Goal: Task Accomplishment & Management: Manage account settings

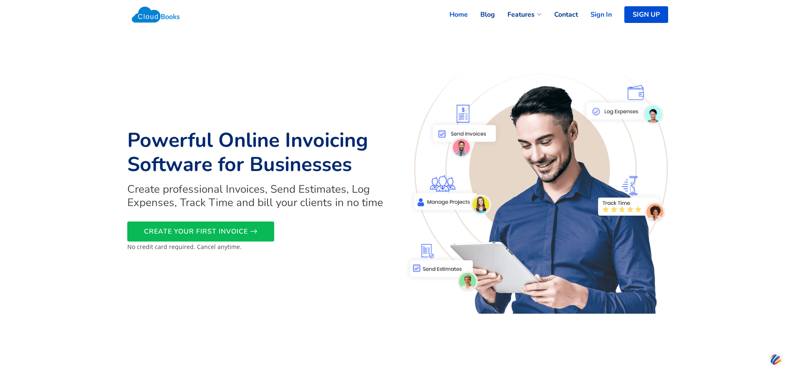
click at [600, 15] on link "Sign In" at bounding box center [595, 14] width 34 height 18
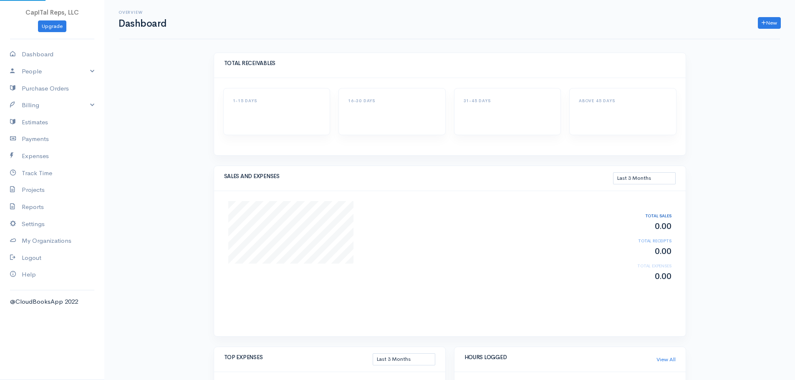
select select "90"
click at [51, 114] on link "Billing" at bounding box center [52, 105] width 104 height 17
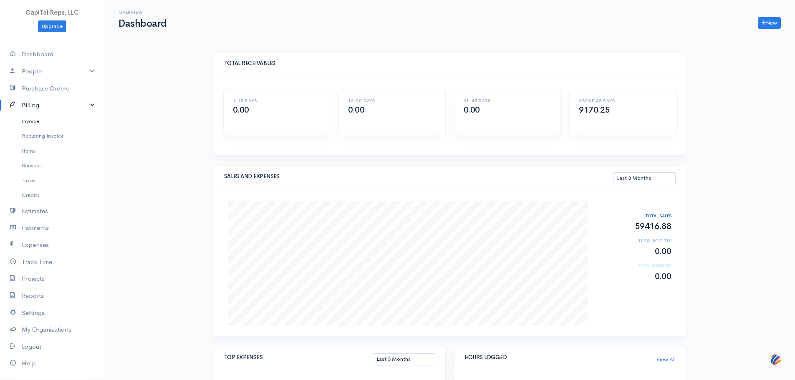
click at [51, 129] on link "Invoice" at bounding box center [52, 121] width 104 height 15
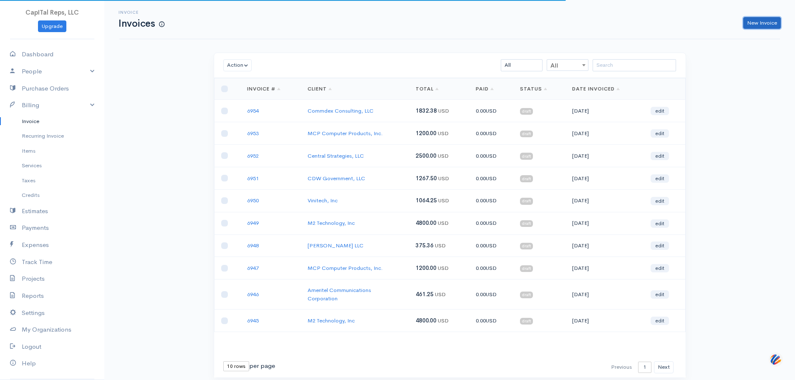
click at [748, 28] on link "New Invoice" at bounding box center [763, 23] width 38 height 12
select select "[GEOGRAPHIC_DATA]"
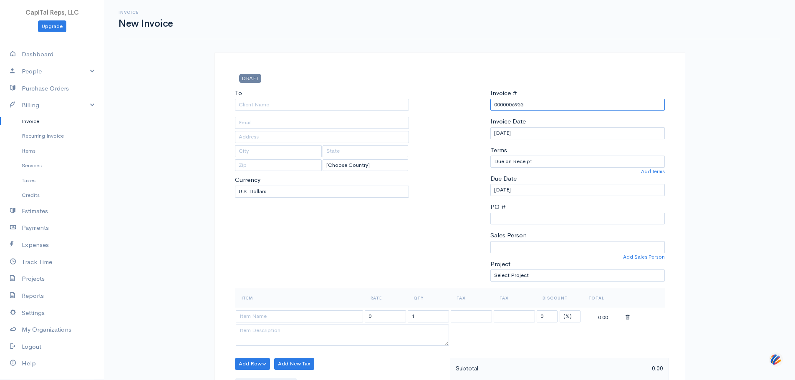
drag, startPoint x: 518, startPoint y: 126, endPoint x: 486, endPoint y: 128, distance: 31.8
click at [486, 128] on div "Invoice # 0000006955 Invoice Date [DATE] Terms Due on Receipt After 7 days Afte…" at bounding box center [577, 189] width 183 height 200
type input "6955"
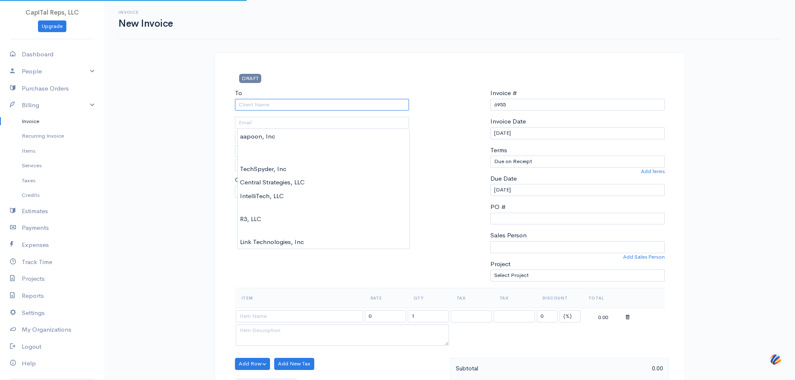
click at [352, 111] on input "To" at bounding box center [322, 105] width 175 height 12
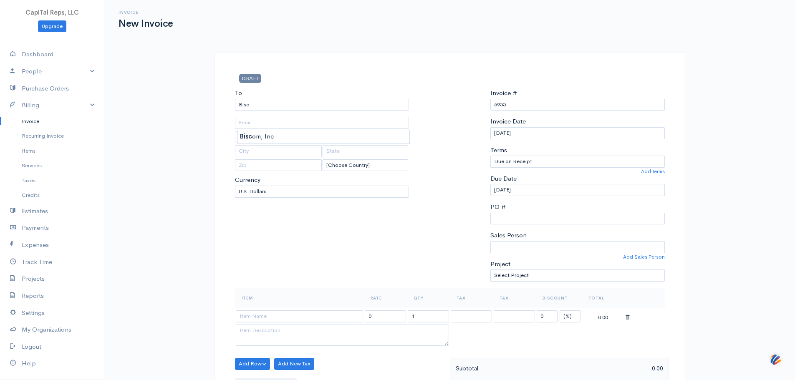
click at [237, 139] on div "To Bisc [Choose Country] [GEOGRAPHIC_DATA] [GEOGRAPHIC_DATA] [GEOGRAPHIC_DATA] …" at bounding box center [322, 189] width 183 height 200
click at [276, 111] on input "Bisc" at bounding box center [322, 105] width 175 height 12
type input "Biscom, Inc"
click at [279, 134] on body "CapITal Reps, LLC Upgrade Dashboard People Clients Vendors Staff Users Purchase…" at bounding box center [397, 377] width 795 height 755
type input "10 Technology Park #102"
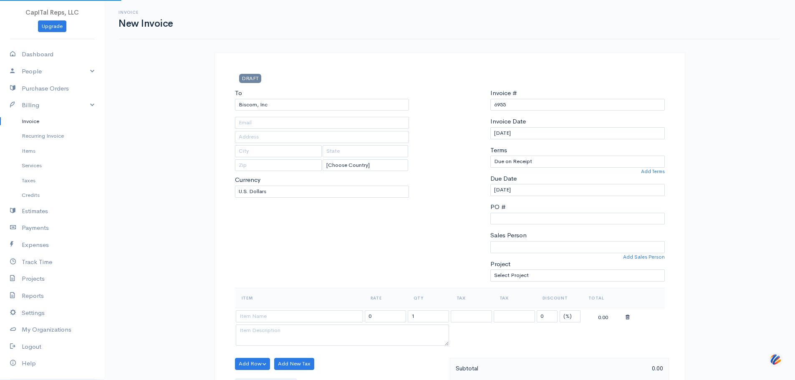
type input "Westford"
type input "MA"
type input "01886"
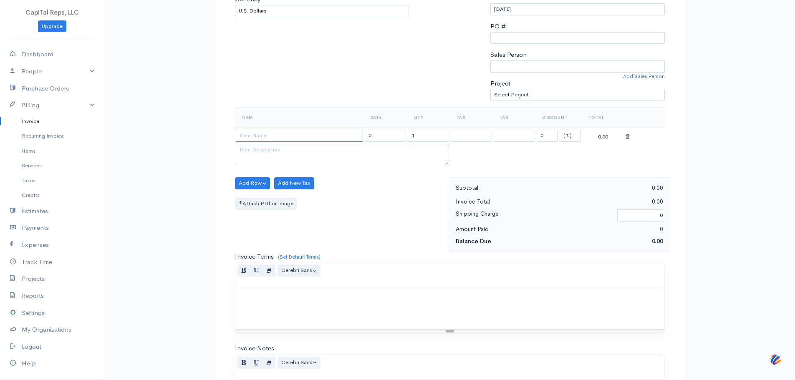
click at [283, 142] on input at bounding box center [299, 136] width 127 height 12
type input "[DATE]"
type input "200.00"
drag, startPoint x: 282, startPoint y: 222, endPoint x: 281, endPoint y: 195, distance: 26.8
click at [225, 203] on div "DRAFT To Biscom, Inc [STREET_ADDRESS] [Choose Country] [GEOGRAPHIC_DATA] [GEOGR…" at bounding box center [450, 215] width 471 height 686
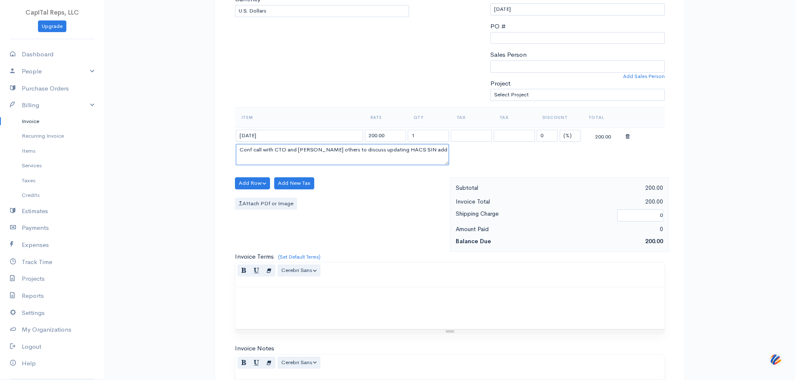
paste textarea "Accept Refresh 26"
type textarea "Accept Refresh 26"
drag, startPoint x: 395, startPoint y: 194, endPoint x: 344, endPoint y: 206, distance: 52.0
click at [344, 167] on tbody "[DATE] 200.00 1 0 (%) Flat 200.00 Accept Refresh 26" at bounding box center [450, 147] width 430 height 40
type input "150"
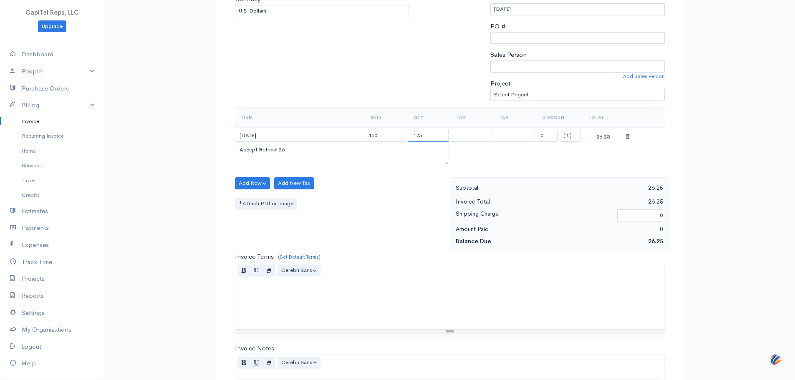
type input ".175"
click at [261, 190] on button "Add Row" at bounding box center [252, 183] width 35 height 12
click at [276, 210] on link "Add Item Row" at bounding box center [268, 203] width 66 height 15
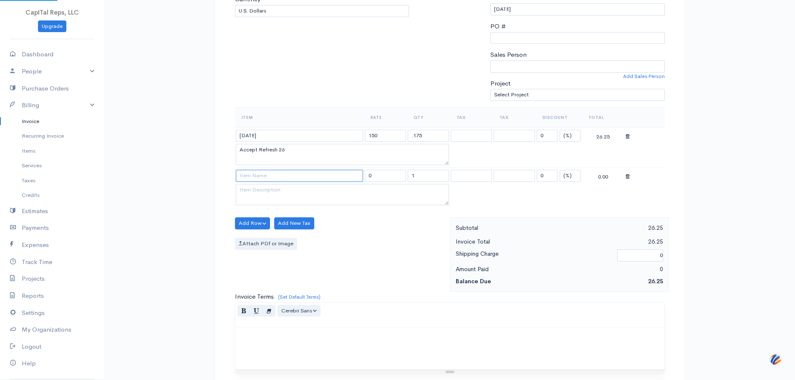
click at [276, 182] on input at bounding box center [299, 176] width 127 height 12
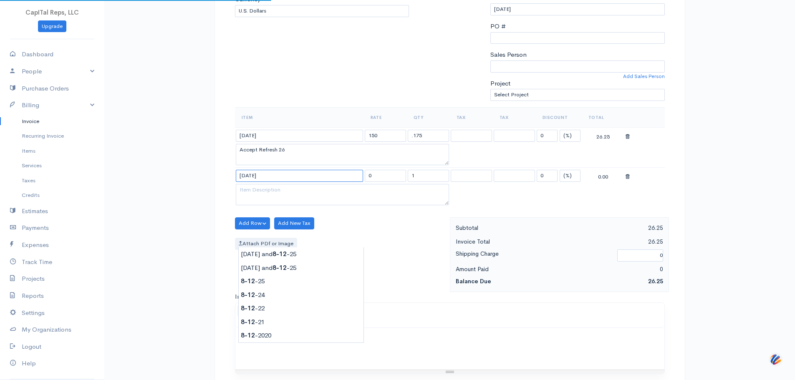
type input "[DATE]"
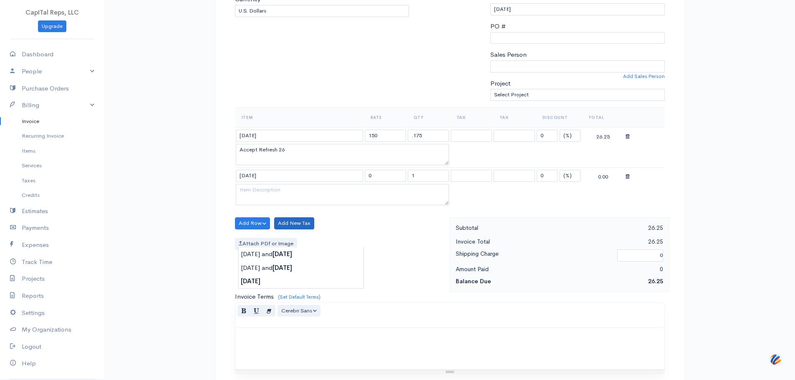
type input "165.00"
click at [305, 294] on body "CapITal Reps, LLC Upgrade Dashboard People Clients Vendors Staff Users Purchase…" at bounding box center [397, 216] width 795 height 795
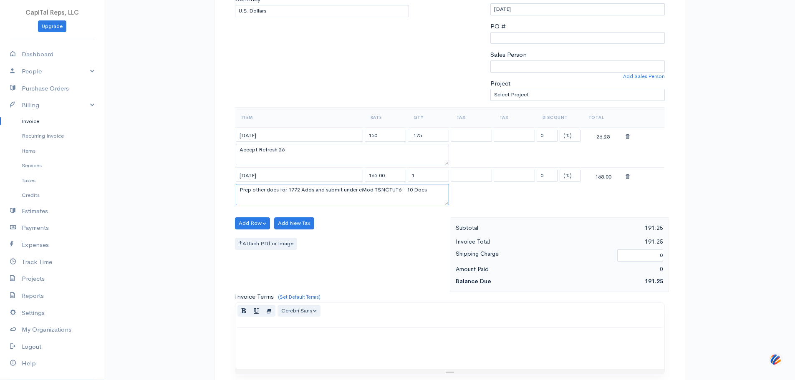
scroll to position [0, 0]
drag, startPoint x: 323, startPoint y: 269, endPoint x: 223, endPoint y: 234, distance: 105.2
click at [223, 234] on div "DRAFT To Biscom, Inc [STREET_ADDRESS] [Choose Country] [GEOGRAPHIC_DATA] [GEOGR…" at bounding box center [450, 235] width 471 height 726
paste textarea "Submit FCP Registration"
type textarea "Submit FCP Registration"
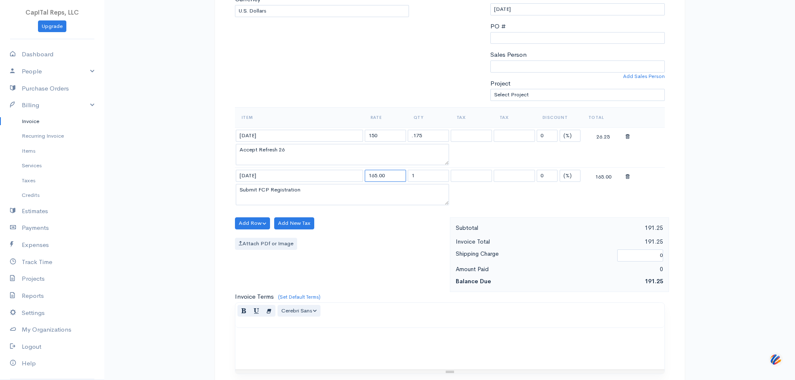
drag, startPoint x: 398, startPoint y: 241, endPoint x: 358, endPoint y: 250, distance: 40.4
click at [358, 208] on tbody "[DATE] 150 .175 0 (%) Flat 26.25 Accept Refresh 26 [DATE] 165.00 1 0 (%) Flat 1…" at bounding box center [450, 167] width 430 height 80
type input "150"
type input ","
type input ".25"
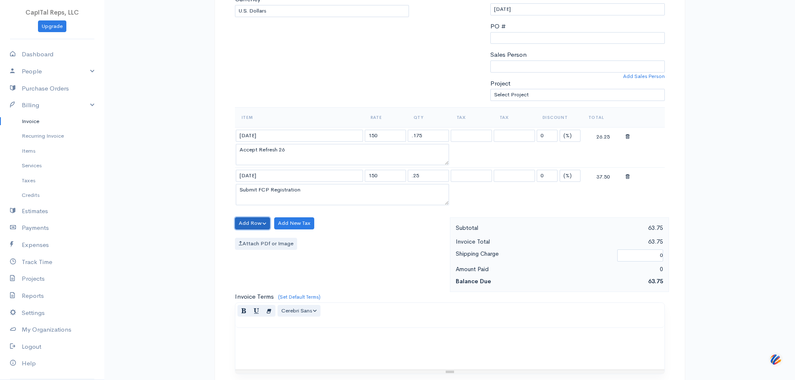
click at [248, 230] on button "Add Row" at bounding box center [252, 224] width 35 height 12
click at [263, 251] on link "Add Item Row" at bounding box center [268, 243] width 66 height 15
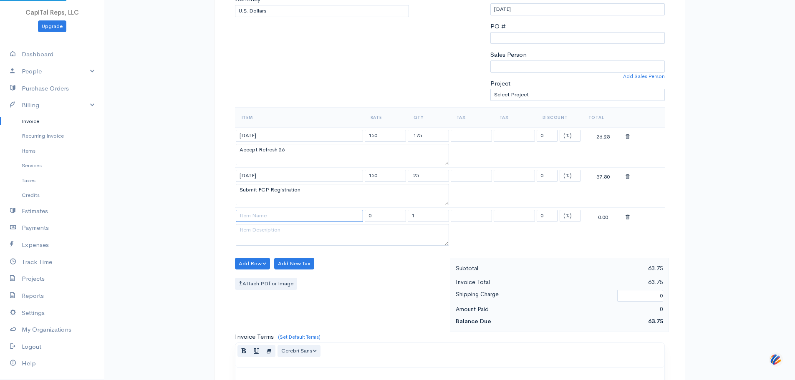
drag, startPoint x: 311, startPoint y: 292, endPoint x: 318, endPoint y: 289, distance: 8.2
click at [317, 222] on input at bounding box center [299, 216] width 127 height 12
type input "[DATE]"
type input "165.00"
type textarea "Populate GSA Price Proposal Template using various spreadsheets to include all …"
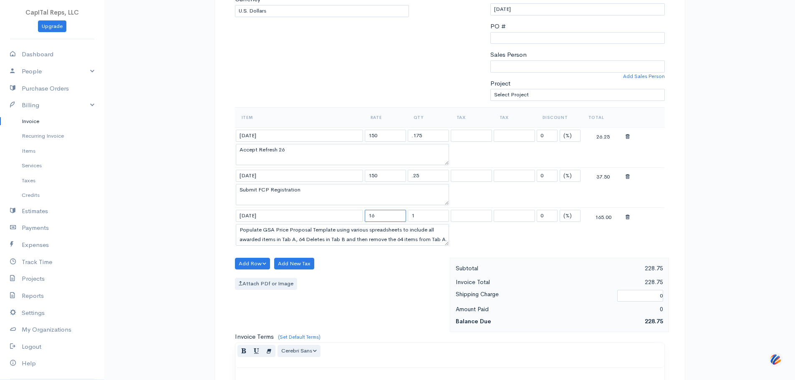
type input "1"
type input "150"
click at [341, 246] on textarea "Populate GSA Price Proposal Template using various spreadsheets to include all …" at bounding box center [342, 235] width 213 height 22
paste textarea "Accept Refresh 28"
type textarea "Accept Refresh 28"
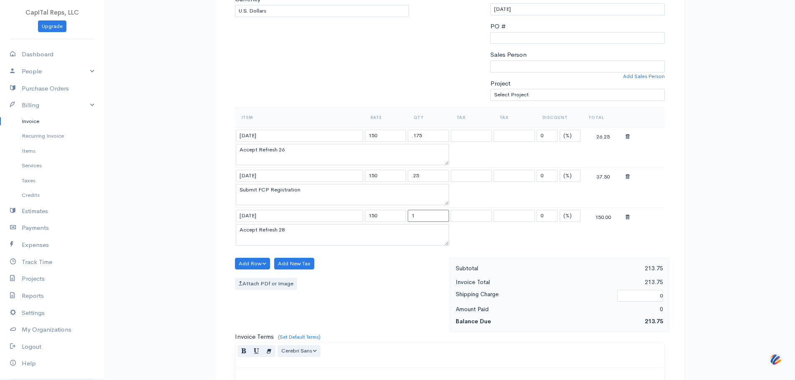
click at [434, 222] on input "1" at bounding box center [428, 216] width 41 height 12
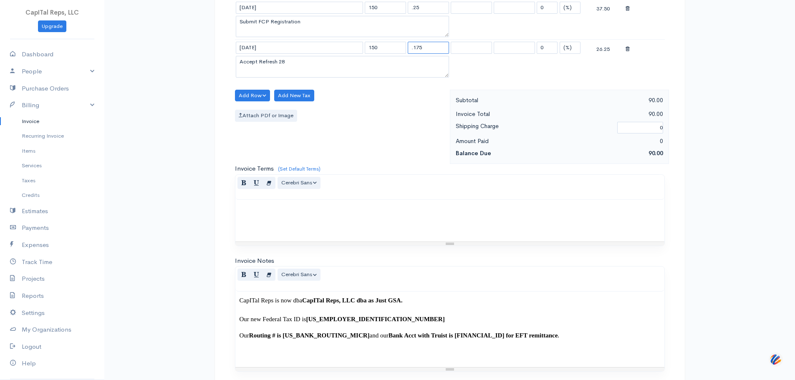
scroll to position [362, 0]
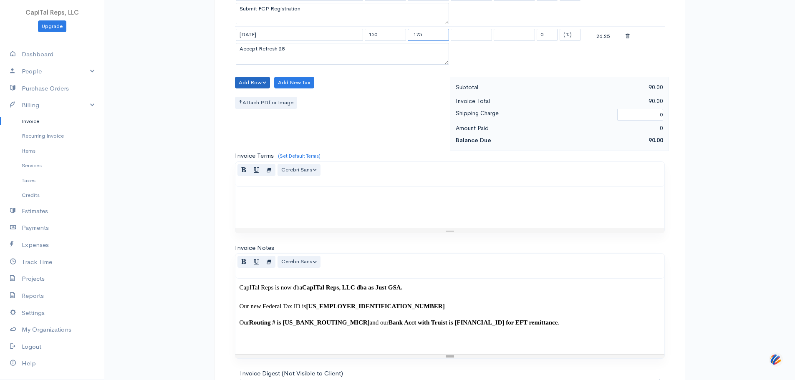
type input ".175"
click at [267, 89] on button "Add Row" at bounding box center [252, 83] width 35 height 12
click at [268, 110] on link "Add Item Row" at bounding box center [268, 102] width 66 height 15
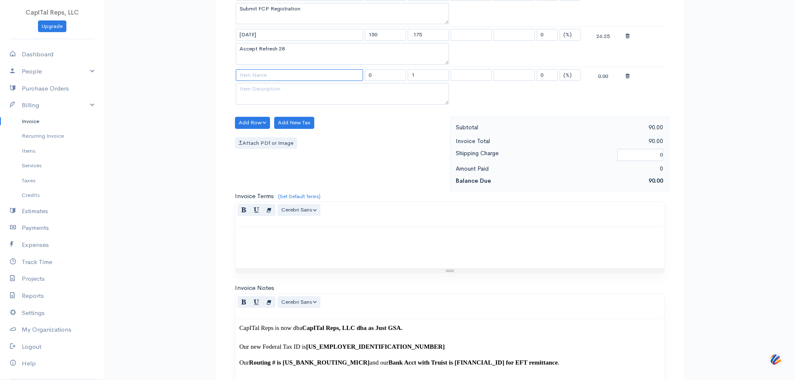
click at [287, 81] on input at bounding box center [299, 75] width 127 height 12
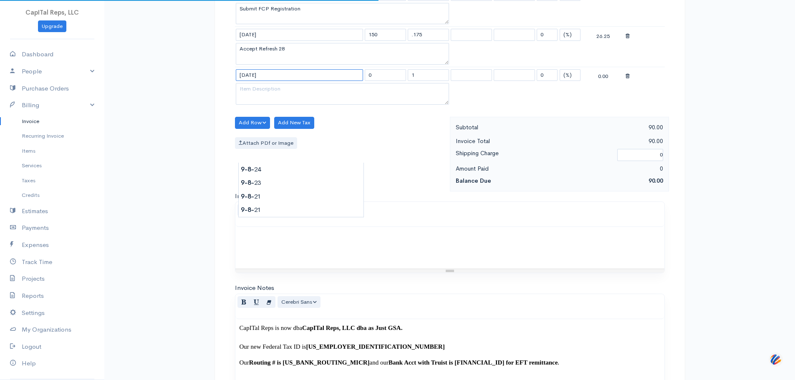
type input "[DATE]"
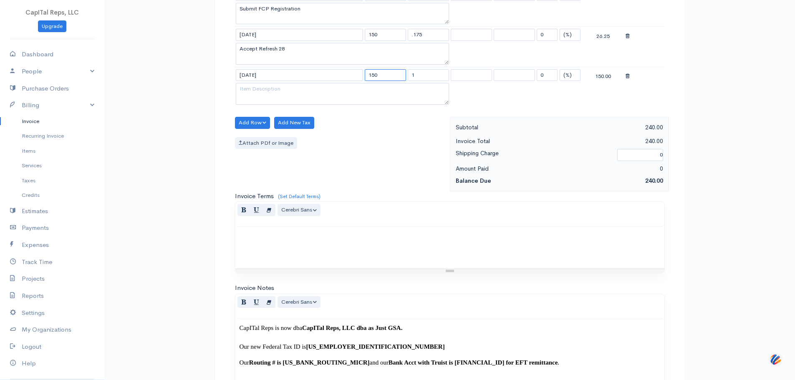
type input "150"
click at [291, 105] on textarea at bounding box center [342, 94] width 213 height 22
paste textarea "Update GSA MAS Spreadsheet with word counts for short and long names and send e…"
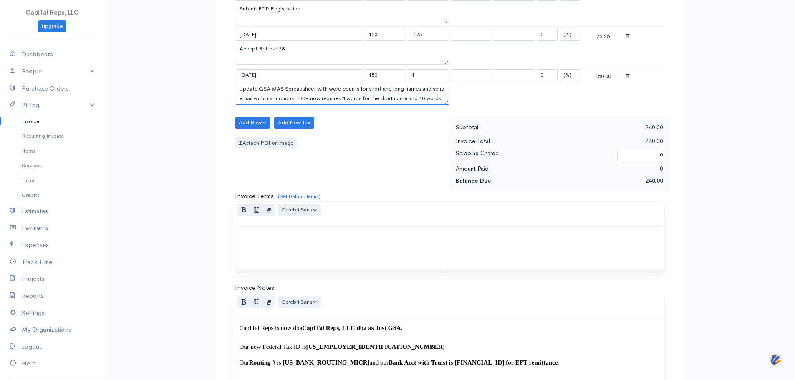
scroll to position [57, 0]
type textarea "Update GSA MAS Spreadsheet with word counts for short and long names and send e…"
drag, startPoint x: 428, startPoint y: 158, endPoint x: 407, endPoint y: 158, distance: 20.9
click at [407, 83] on td "1" at bounding box center [428, 75] width 43 height 16
type input "4.65"
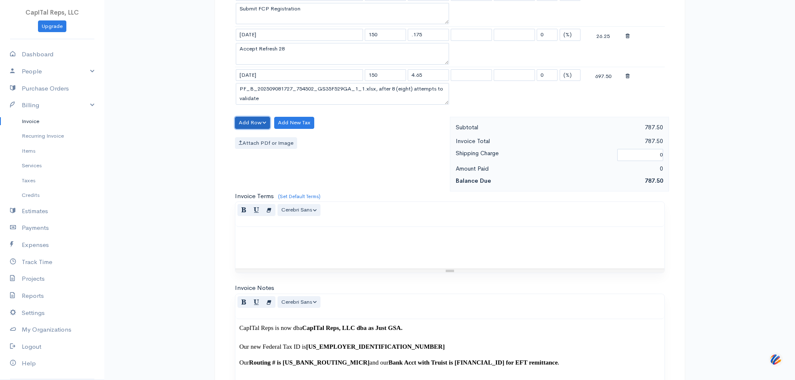
click at [267, 129] on button "Add Row" at bounding box center [252, 123] width 35 height 12
click at [267, 150] on link "Add Item Row" at bounding box center [268, 142] width 66 height 15
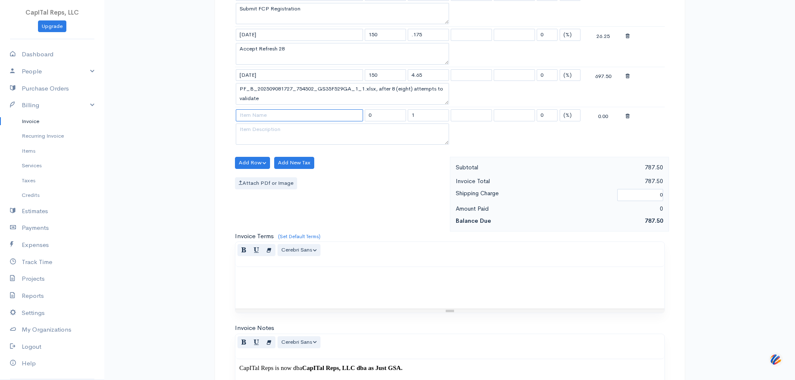
click at [276, 122] on input at bounding box center [299, 115] width 127 height 12
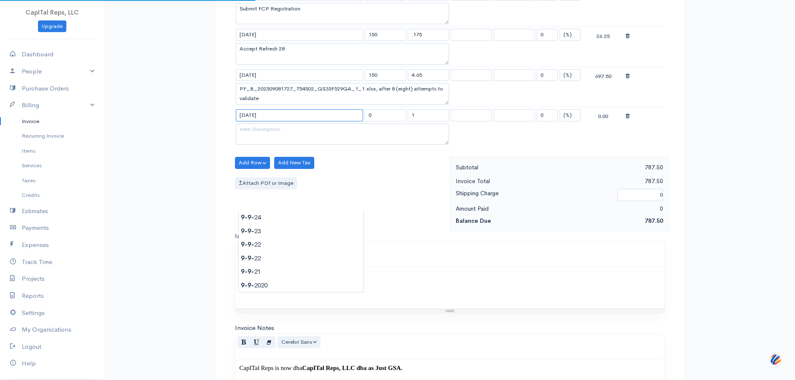
type input "[DATE]"
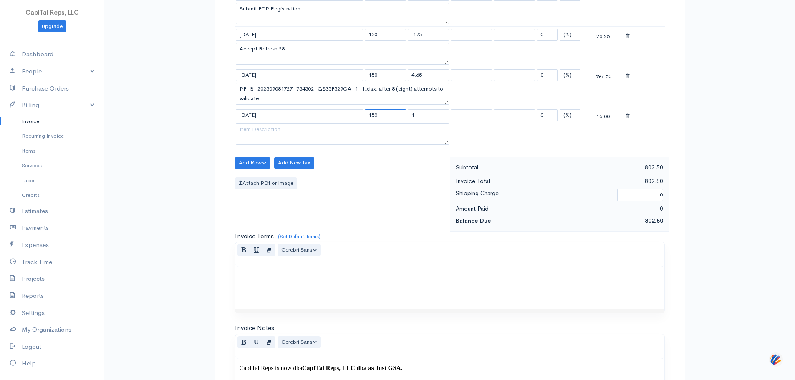
type input "150"
click at [372, 145] on textarea at bounding box center [342, 135] width 213 height 22
paste textarea "Loremi dOlo SITAM7CO adi Elitse DOE tem INC UTL Etdolorema aLiqua eni ADM 09054…"
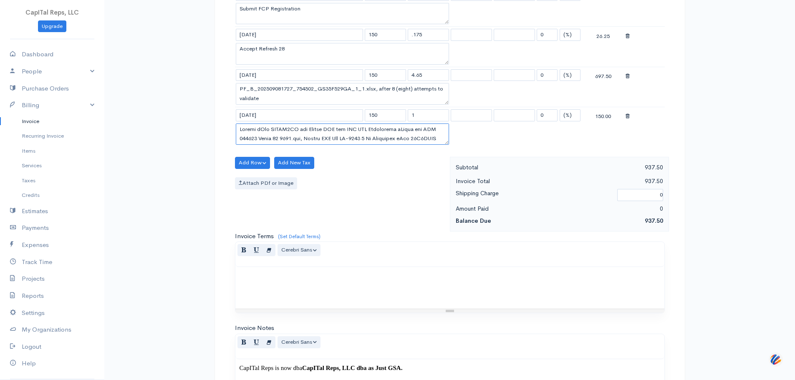
scroll to position [199, 0]
type textarea "Loremi dOlo SITAM7CO adi Elitse DOE tem INC UTL Etdolorema aLiqua eni ADM 09054…"
drag, startPoint x: 430, startPoint y: 204, endPoint x: 414, endPoint y: 202, distance: 16.4
click at [414, 122] on input "1" at bounding box center [428, 115] width 41 height 12
type input "2.45"
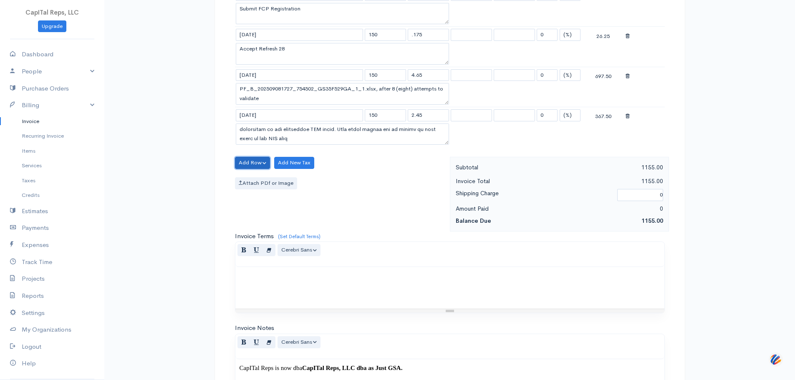
click at [259, 169] on button "Add Row" at bounding box center [252, 163] width 35 height 12
click at [264, 190] on link "Add Item Row" at bounding box center [268, 182] width 66 height 15
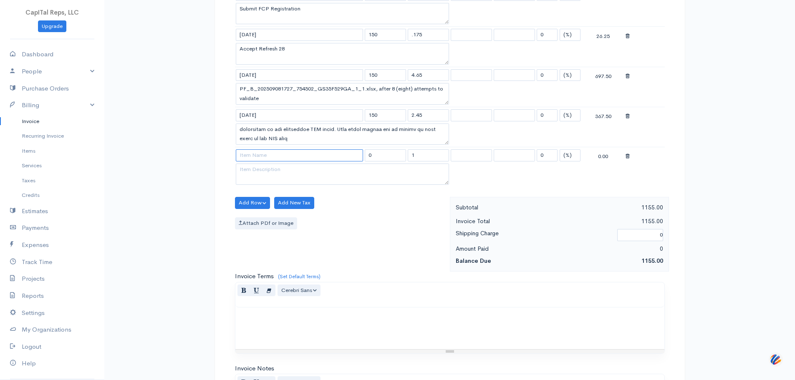
click at [306, 162] on input at bounding box center [299, 155] width 127 height 12
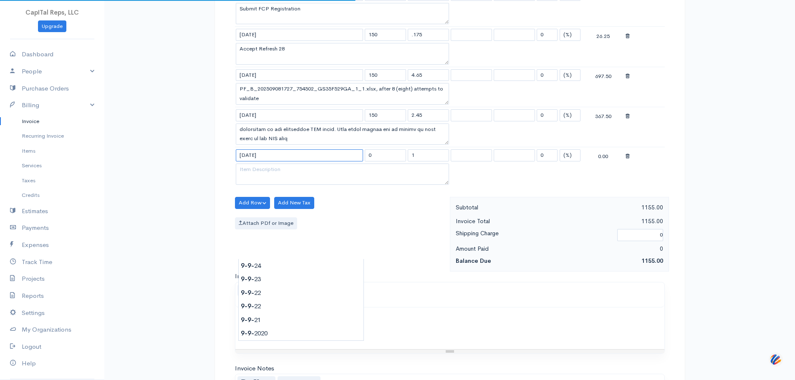
type input "[DATE]"
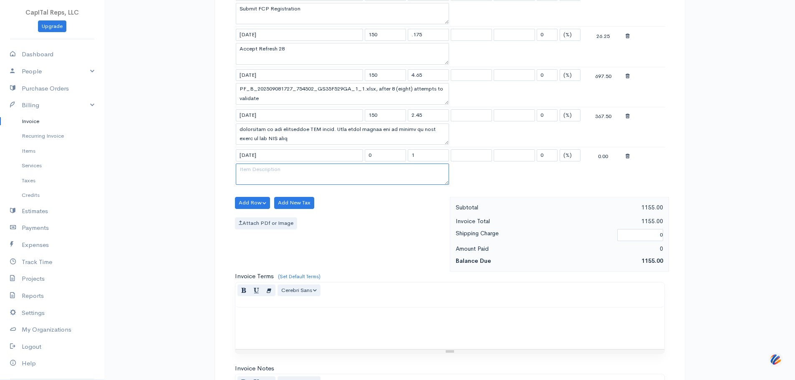
click at [354, 185] on textarea at bounding box center [342, 175] width 213 height 22
paste textarea "Sign off on FCP Baseline mod UFGIO2XK"
type textarea "Sign off on FCP Baseline mod UFGIO2XK"
drag, startPoint x: 387, startPoint y: 259, endPoint x: 369, endPoint y: 264, distance: 19.0
click at [365, 164] on td "0" at bounding box center [385, 155] width 43 height 16
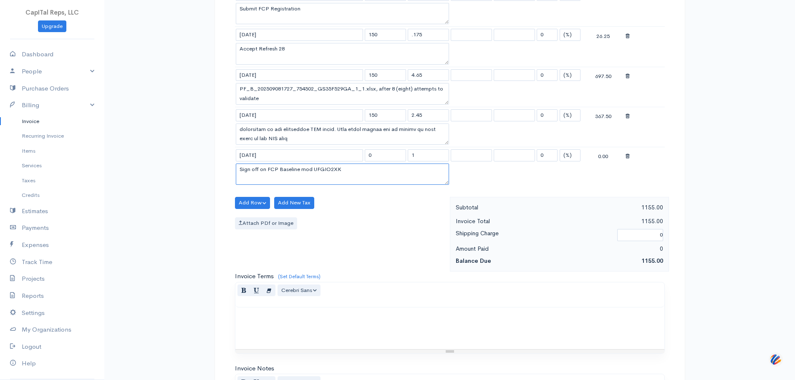
click at [393, 185] on textarea "Sign off on FCP Baseline mod UFGIO2XK" at bounding box center [342, 175] width 213 height 22
drag, startPoint x: 382, startPoint y: 253, endPoint x: 374, endPoint y: 253, distance: 7.9
click at [367, 162] on input "0" at bounding box center [385, 155] width 41 height 12
type input "150"
drag, startPoint x: 417, startPoint y: 253, endPoint x: 422, endPoint y: 253, distance: 5.0
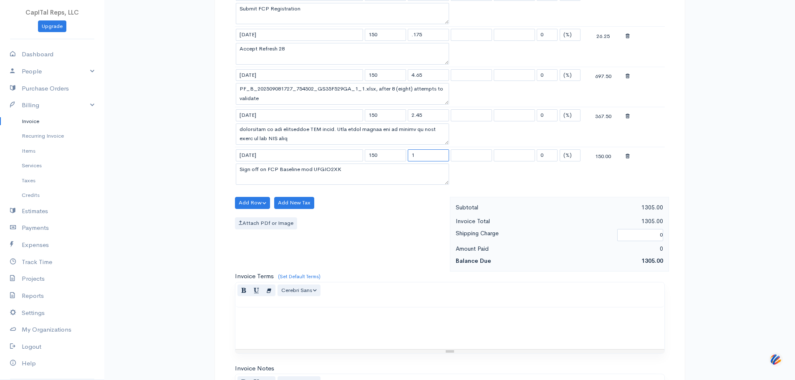
click at [417, 162] on input "1" at bounding box center [428, 155] width 41 height 12
type input ".175"
click at [263, 209] on button "Add Row" at bounding box center [252, 203] width 35 height 12
click at [258, 230] on link "Add Item Row" at bounding box center [268, 222] width 66 height 15
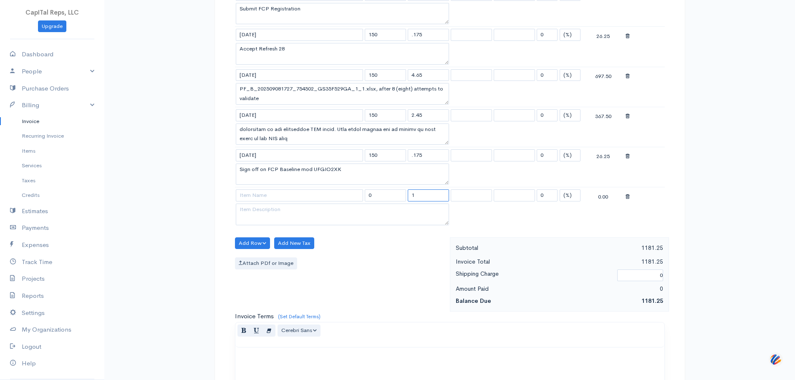
drag, startPoint x: 426, startPoint y: 307, endPoint x: 411, endPoint y: 305, distance: 15.2
click at [410, 202] on input "1" at bounding box center [428, 196] width 41 height 12
type input ".45"
click at [342, 202] on input at bounding box center [299, 196] width 127 height 12
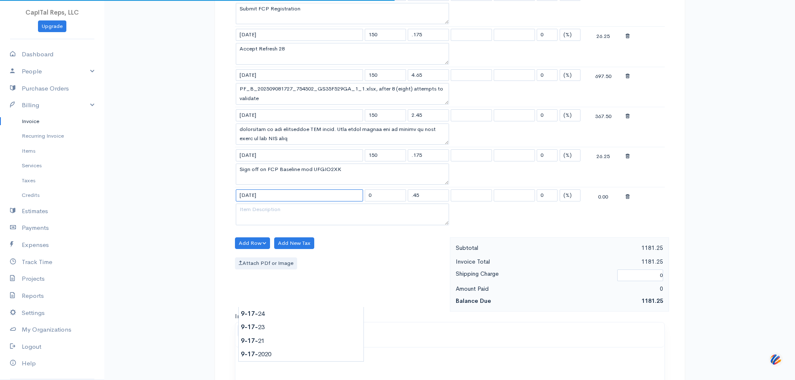
type input "[DATE]"
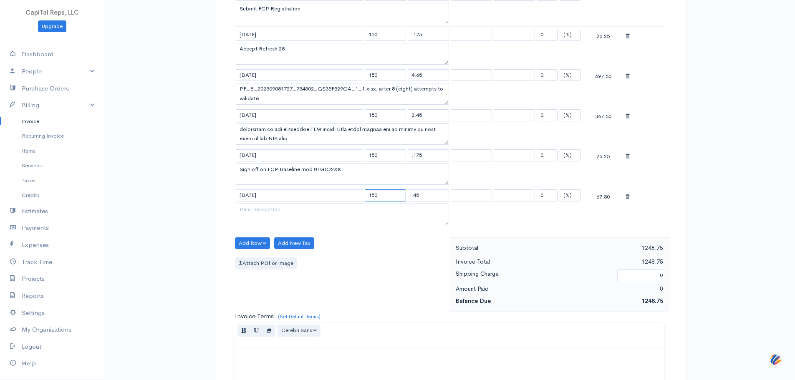
type input "150"
click at [285, 225] on textarea at bounding box center [342, 215] width 213 height 22
paste textarea "Update GSA MAS Price List to Mod PS-0015, effective [DATE] and uploaded via eMod"
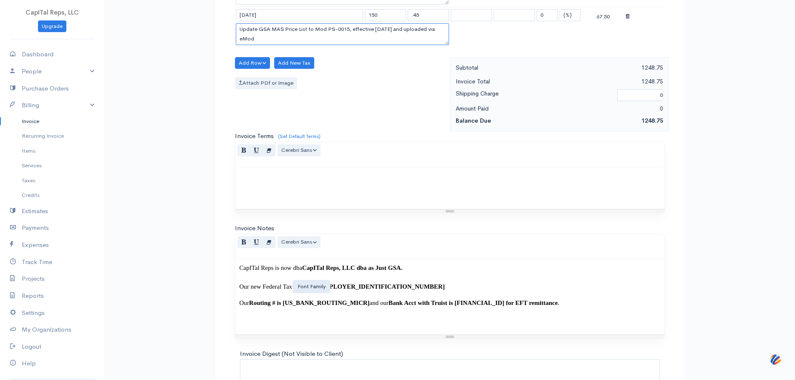
scroll to position [543, 0]
type textarea "Update GSA MAS Price List to Mod PS-0015, effective [DATE] and uploaded via eMod"
click at [263, 69] on button "Add Row" at bounding box center [252, 63] width 35 height 12
click at [265, 90] on link "Add Item Row" at bounding box center [268, 82] width 66 height 15
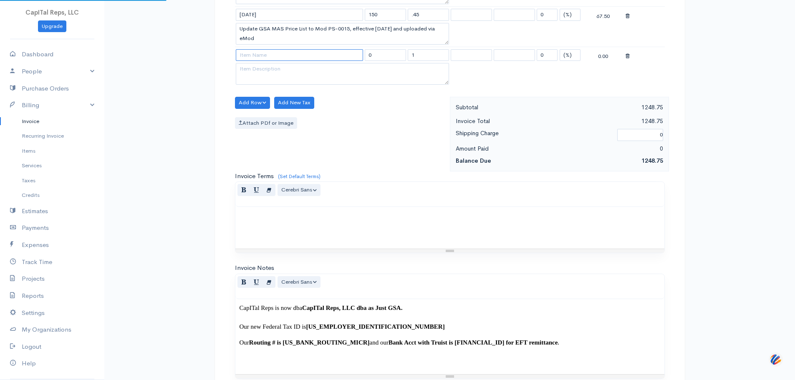
click at [293, 61] on input at bounding box center [299, 55] width 127 height 12
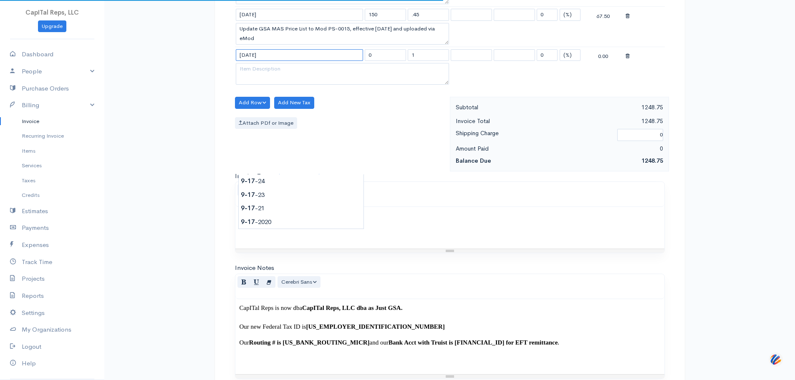
type input "[DATE]"
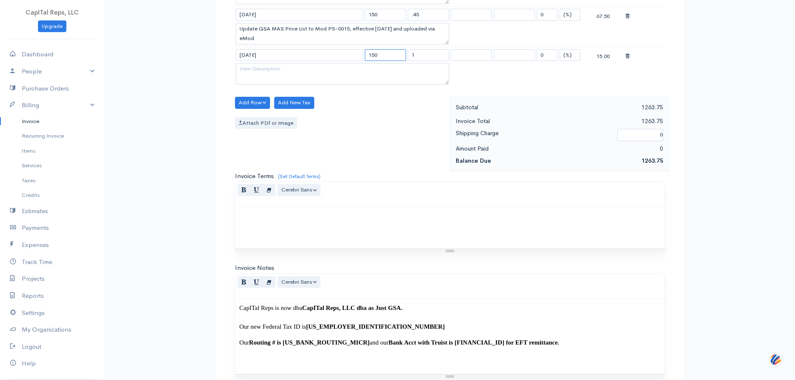
type input "150"
type input ".175"
paste textarea "Accept Refresh 29"
type textarea "Accept Refresh 29"
click at [263, 109] on button "Add Row" at bounding box center [252, 103] width 35 height 12
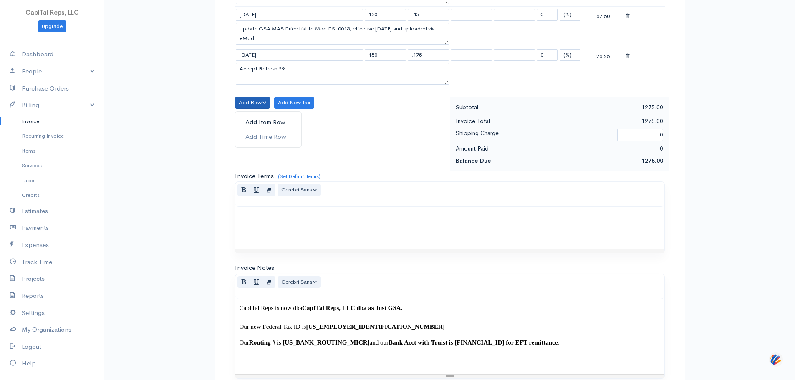
click at [279, 130] on link "Add Item Row" at bounding box center [268, 122] width 66 height 15
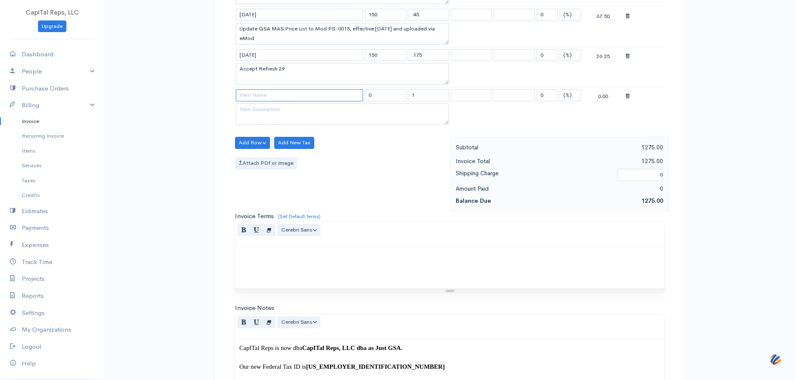
click at [327, 101] on input at bounding box center [299, 95] width 127 height 12
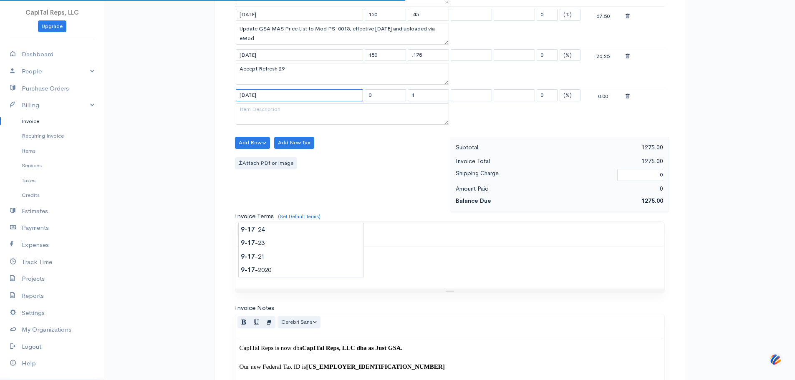
type input "[DATE]"
type input "150"
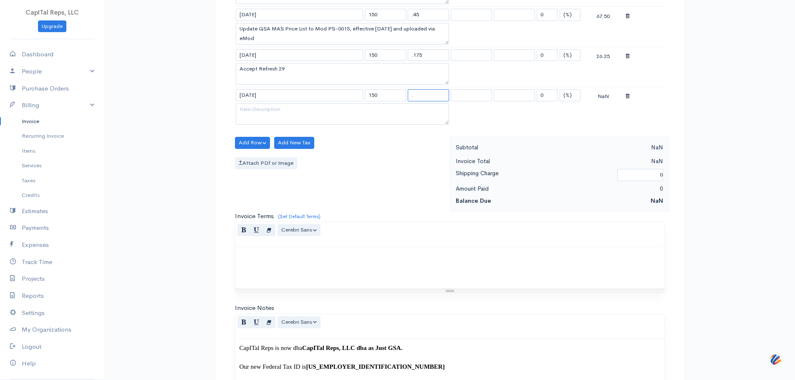
type input "."
drag, startPoint x: 304, startPoint y: 236, endPoint x: 312, endPoint y: 235, distance: 7.6
click at [306, 125] on textarea at bounding box center [342, 115] width 213 height 22
paste textarea "Prep and submit acceptance of TDR - eMod NLZGPMBQ"
type textarea "Prep and submit acceptance of TDR - eMod NLZGPMBQ"
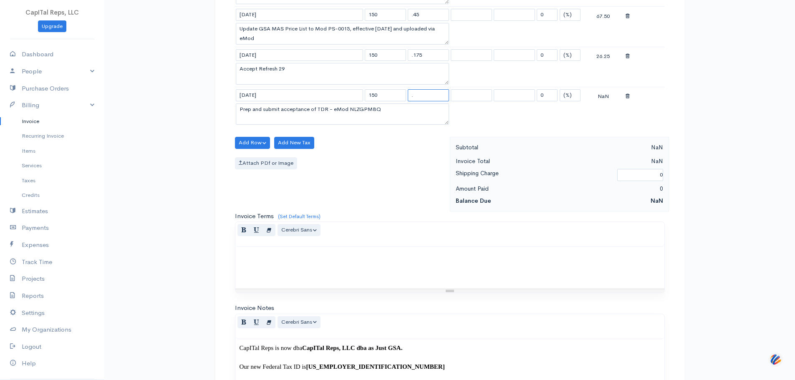
click at [423, 101] on input "." at bounding box center [428, 95] width 41 height 12
click at [437, 101] on input ".4" at bounding box center [428, 95] width 41 height 12
type input ".40"
click at [261, 149] on button "Add Row" at bounding box center [252, 143] width 35 height 12
click at [268, 170] on link "Add Item Row" at bounding box center [268, 162] width 66 height 15
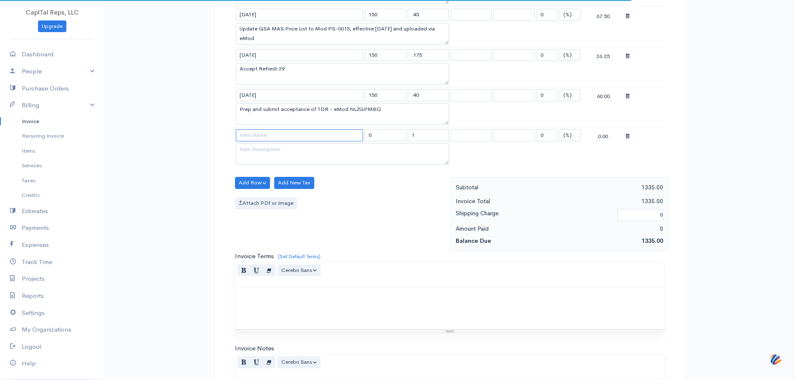
click at [309, 142] on input at bounding box center [299, 135] width 127 height 12
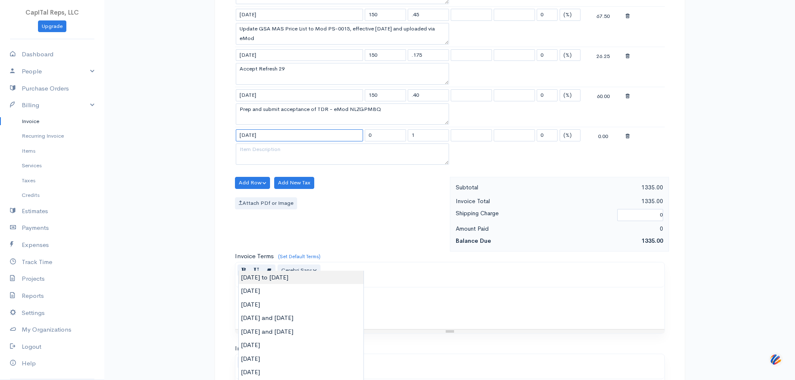
type input "[DATE] to [DATE]"
type input "180.00"
type textarea "Submit eMod DH93SQSY for transition from SIP for GSA Price List uploads to GSA …"
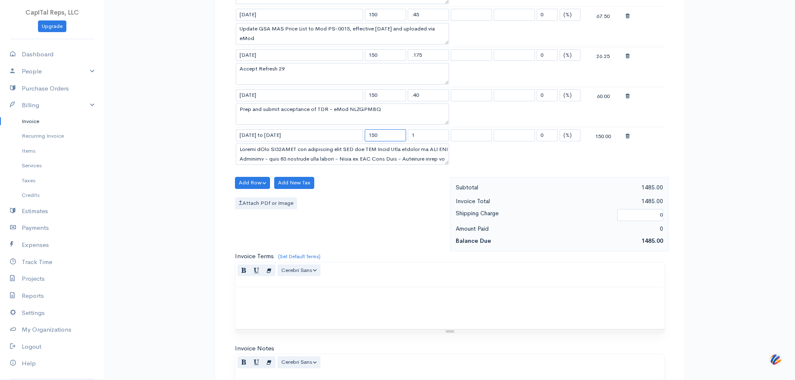
type input "150"
click at [372, 165] on textarea at bounding box center [342, 155] width 213 height 22
paste textarea "Sign off on TDR Acceptance eMod"
type textarea "Sign off on TDR Acceptance eMod"
click at [426, 142] on input "1" at bounding box center [428, 135] width 41 height 12
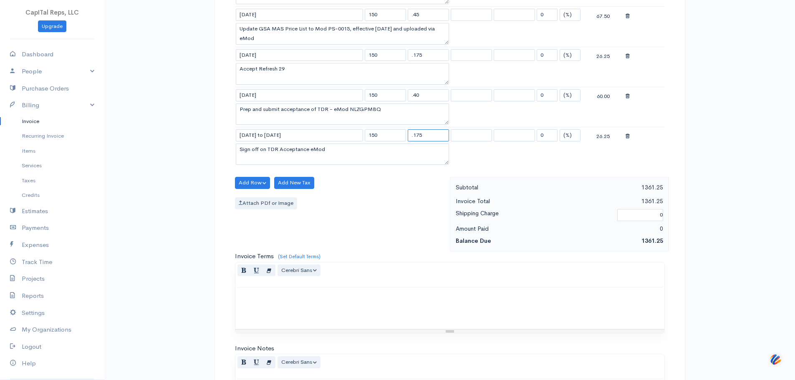
type input ".175"
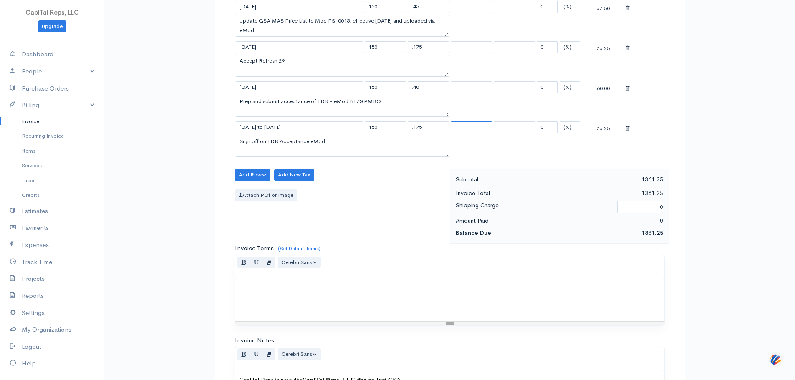
scroll to position [724, 0]
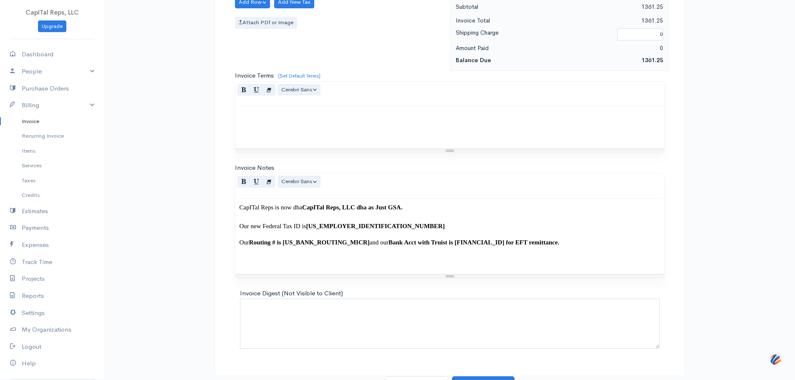
drag, startPoint x: 314, startPoint y: 79, endPoint x: 240, endPoint y: 84, distance: 74.0
type input "[DATE]"
click at [258, 8] on button "Add Row" at bounding box center [252, 2] width 35 height 12
click at [269, 29] on link "Add Item Row" at bounding box center [268, 22] width 66 height 15
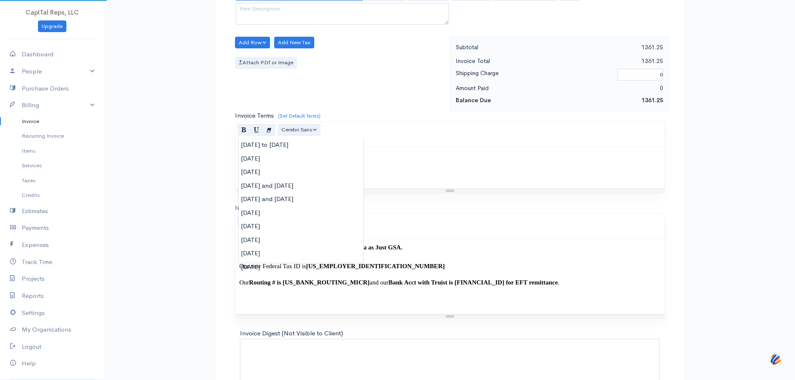
type input "[DATE]"
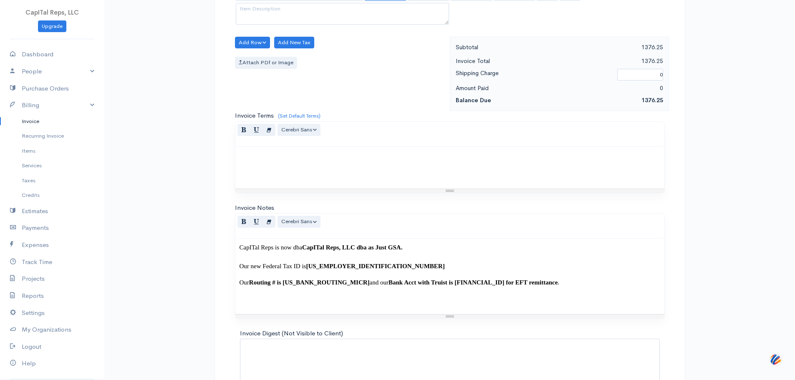
type input "150"
click at [258, 25] on textarea at bounding box center [342, 14] width 213 height 22
paste textarea "Download Mod PS-0016 for TRD Acceptance"
type textarea "Download Mod PS-0016 for TRD Acceptance"
drag, startPoint x: 431, startPoint y: 124, endPoint x: 407, endPoint y: 126, distance: 24.3
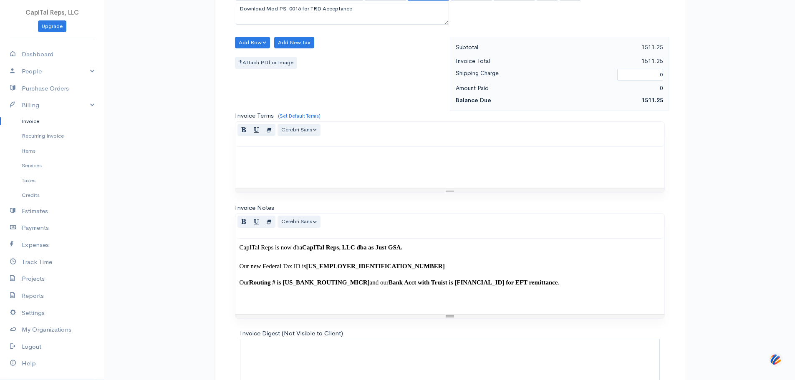
type input ".175"
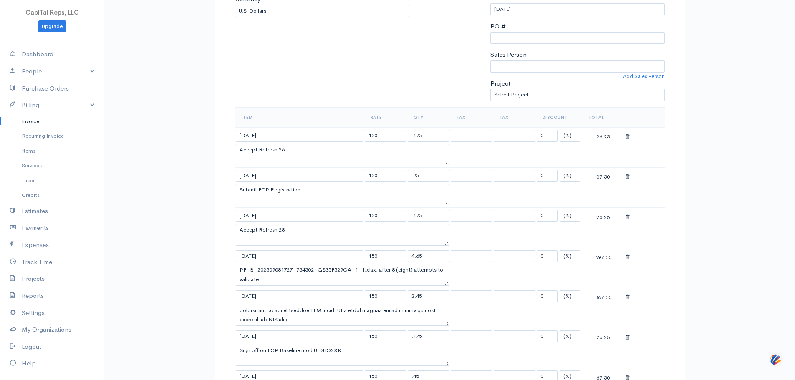
scroll to position [0, 0]
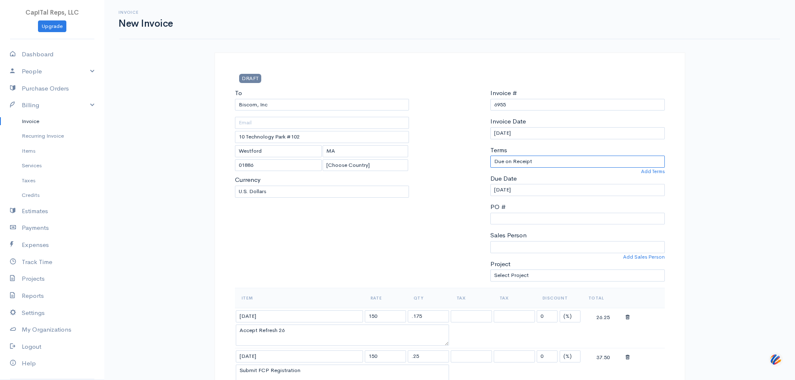
click at [544, 168] on select "Due on Receipt After 7 days After 15 days After 30 days After 45 days After 60 …" at bounding box center [578, 162] width 175 height 12
select select "30"
click at [491, 168] on select "Due on Receipt After 7 days After 15 days After 30 days After 45 days After 60 …" at bounding box center [578, 162] width 175 height 12
type input "[DATE]"
click at [511, 168] on select "Due on Receipt After 7 days After 15 days After 30 days After 45 days After 60 …" at bounding box center [578, 162] width 175 height 12
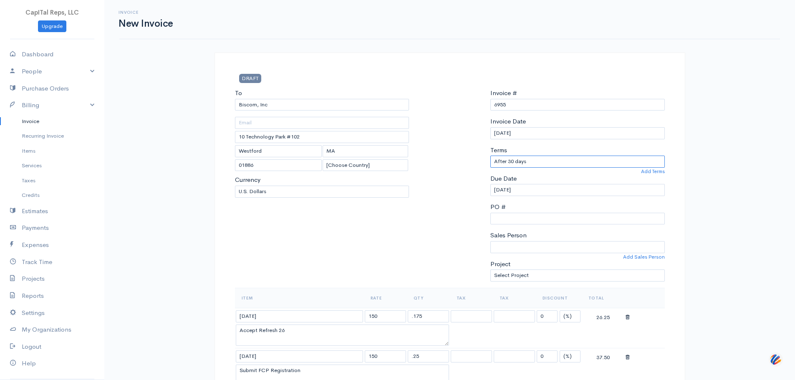
select select "20"
click at [491, 168] on select "Due on Receipt After 7 days After 15 days After 30 days After 45 days After 60 …" at bounding box center [578, 162] width 175 height 12
type input "[DATE]"
drag, startPoint x: 288, startPoint y: 118, endPoint x: 230, endPoint y: 124, distance: 58.3
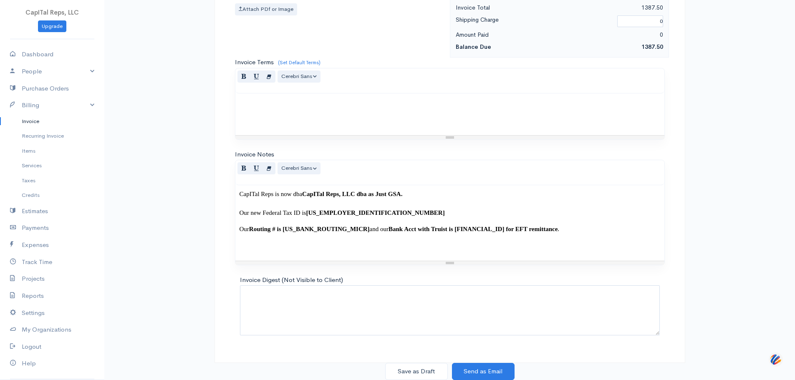
scroll to position [970, 0]
click at [429, 369] on button "Save as Draft" at bounding box center [416, 371] width 63 height 17
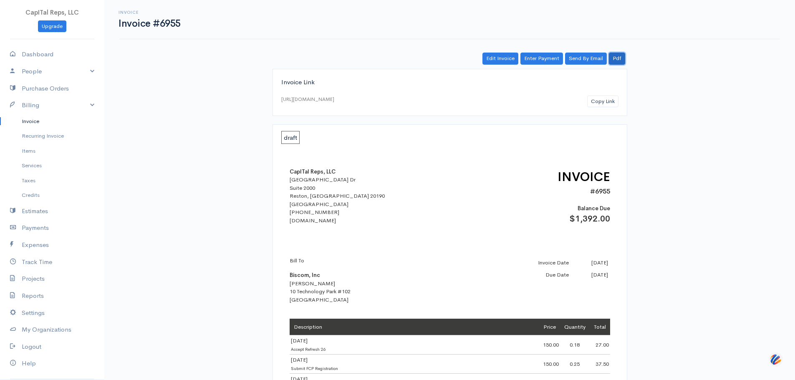
click at [615, 65] on link "Pdf" at bounding box center [617, 59] width 16 height 12
click at [52, 114] on link "Billing" at bounding box center [52, 105] width 104 height 17
click at [55, 131] on link "Estimates" at bounding box center [52, 122] width 104 height 17
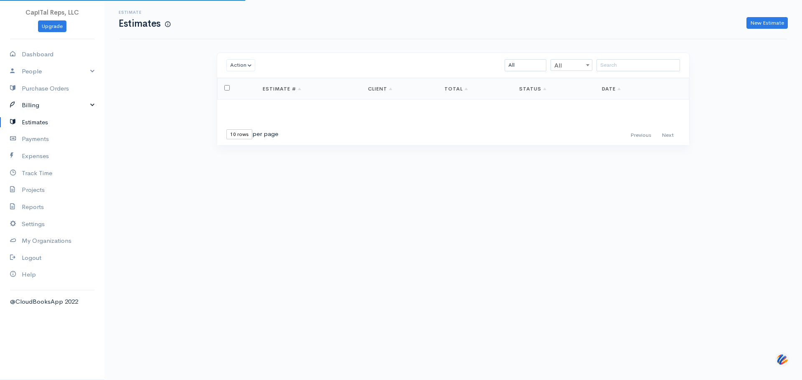
click at [54, 114] on link "Billing" at bounding box center [52, 105] width 104 height 17
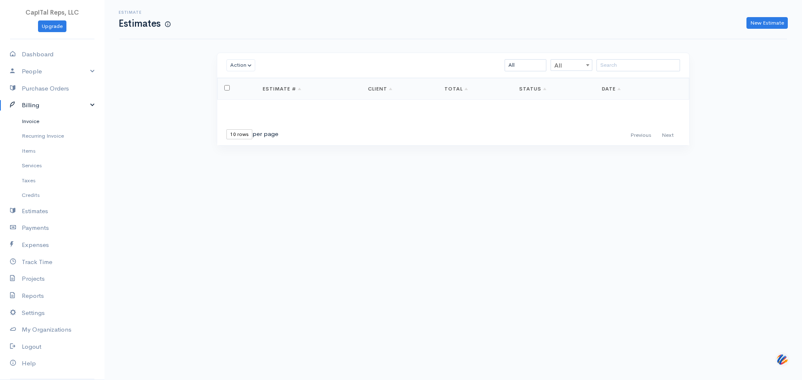
click at [51, 129] on link "Invoice" at bounding box center [52, 121] width 104 height 15
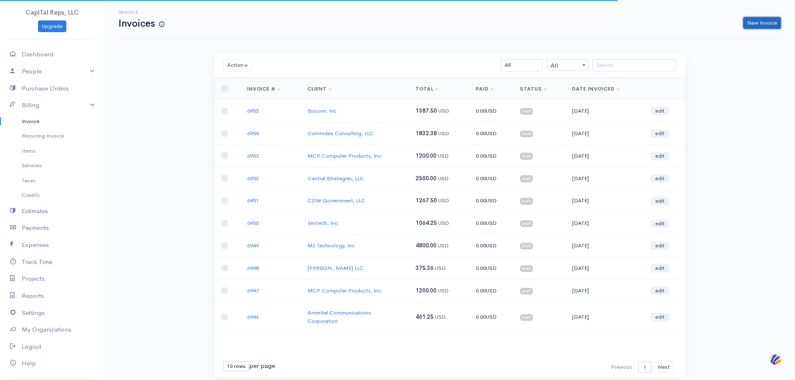
click at [753, 23] on link "New Invoice" at bounding box center [763, 23] width 38 height 12
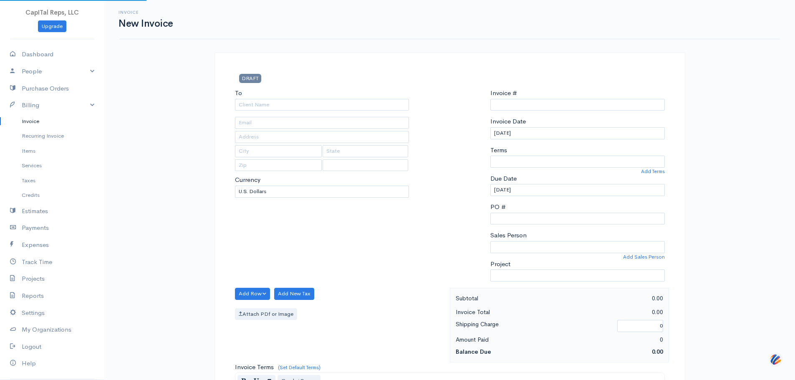
type input "0000006956"
select select "[GEOGRAPHIC_DATA]"
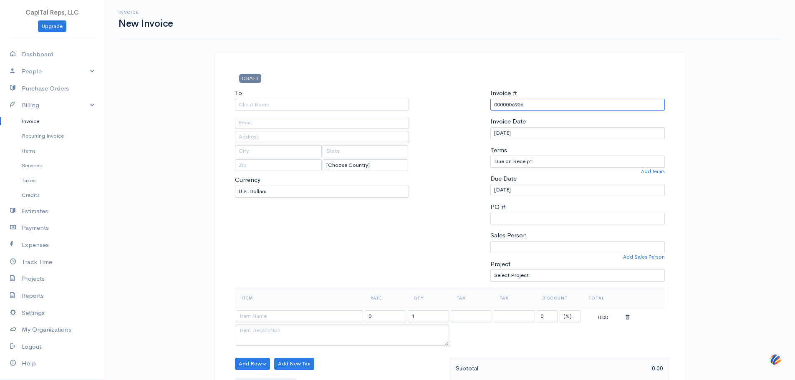
drag, startPoint x: 519, startPoint y: 116, endPoint x: 481, endPoint y: 124, distance: 38.2
click at [481, 124] on div "To [Choose Country] [GEOGRAPHIC_DATA] [GEOGRAPHIC_DATA] [GEOGRAPHIC_DATA] [GEOG…" at bounding box center [450, 189] width 438 height 200
type input "6956"
click at [513, 168] on select "Due on Receipt After 7 days After 15 days After 30 days After 45 days After 60 …" at bounding box center [578, 162] width 175 height 12
select select "20"
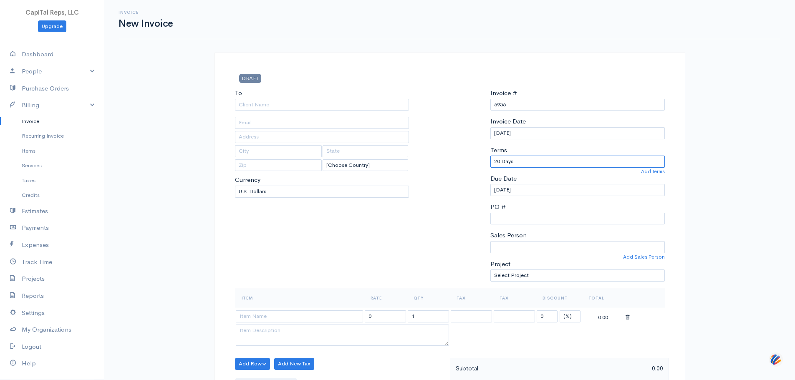
click at [491, 168] on select "Due on Receipt After 7 days After 15 days After 30 days After 45 days After 60 …" at bounding box center [578, 162] width 175 height 12
type input "[DATE]"
click at [347, 111] on input "To" at bounding box center [322, 105] width 175 height 12
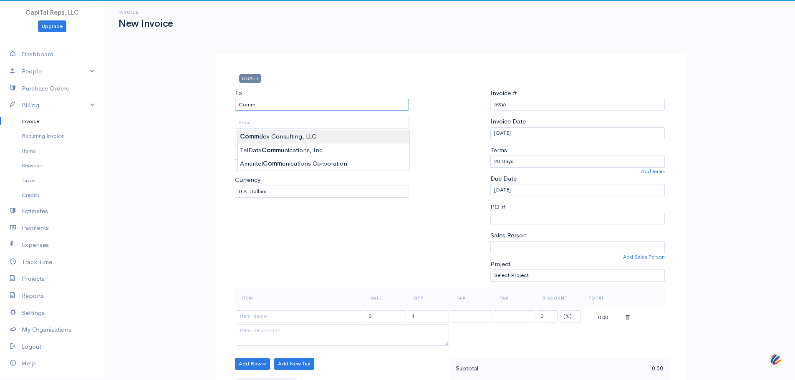
type input "Commdex Consulting, LLC"
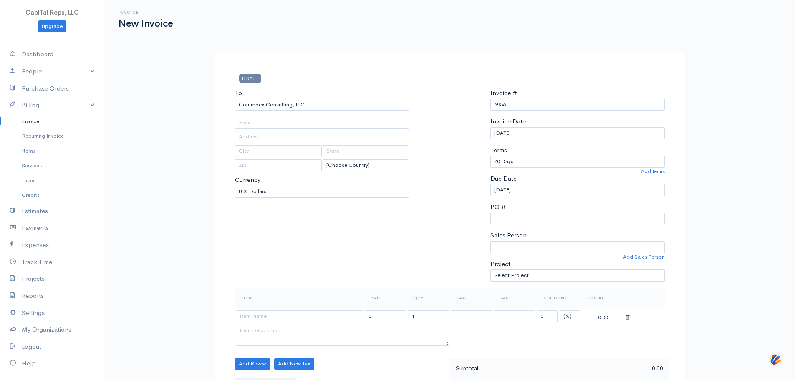
click at [318, 142] on body "CapITal Reps, LLC Upgrade Dashboard People Clients Vendors Staff Users Purchase…" at bounding box center [397, 377] width 795 height 755
type input "[STREET_ADDRESS]"
type input "[GEOGRAPHIC_DATA]"
type input "GA"
type input "30080"
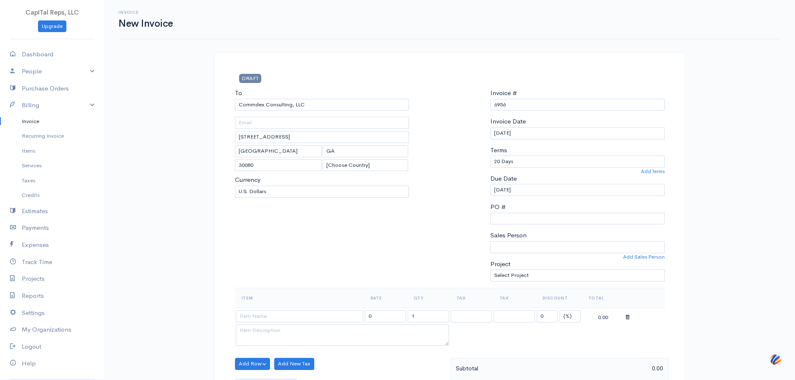
scroll to position [181, 0]
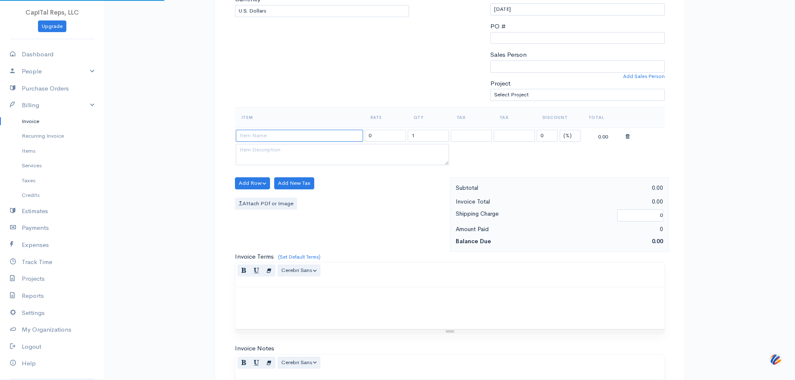
click at [296, 142] on input at bounding box center [299, 136] width 127 height 12
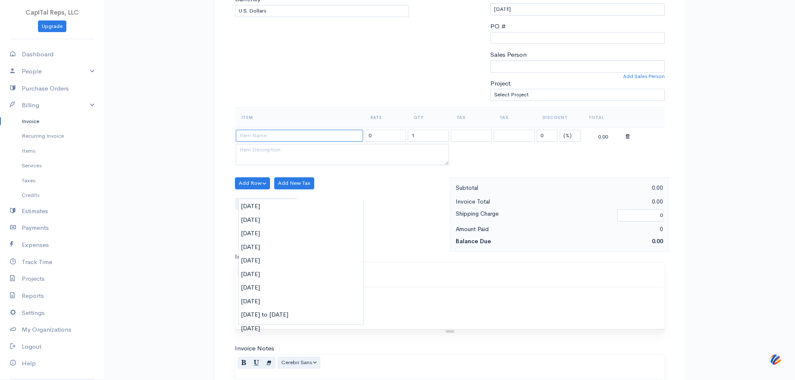
drag, startPoint x: 293, startPoint y: 198, endPoint x: 273, endPoint y: 187, distance: 22.1
click at [273, 142] on input at bounding box center [299, 136] width 127 height 12
paste input "[DATE] and [DATE]"
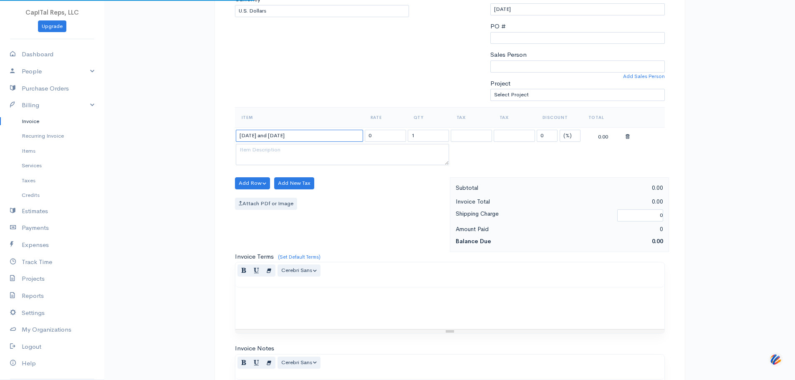
type input "[DATE] and [DATE]"
click at [398, 166] on textarea at bounding box center [342, 155] width 213 height 22
drag, startPoint x: 383, startPoint y: 197, endPoint x: 365, endPoint y: 195, distance: 17.7
click at [365, 144] on td "0" at bounding box center [385, 135] width 43 height 16
type input "180"
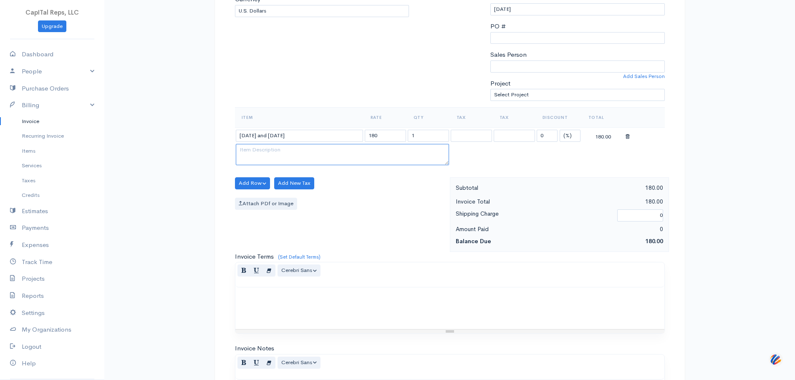
click at [357, 166] on textarea at bounding box center [342, 155] width 213 height 22
drag, startPoint x: 341, startPoint y: 206, endPoint x: 351, endPoint y: 214, distance: 13.1
click at [341, 166] on textarea at bounding box center [342, 155] width 213 height 22
click at [351, 166] on textarea at bounding box center [342, 155] width 213 height 22
paste textarea "Commdex's prior GSA MAS FCP Baseline eMod was rejected without cause. Stated an…"
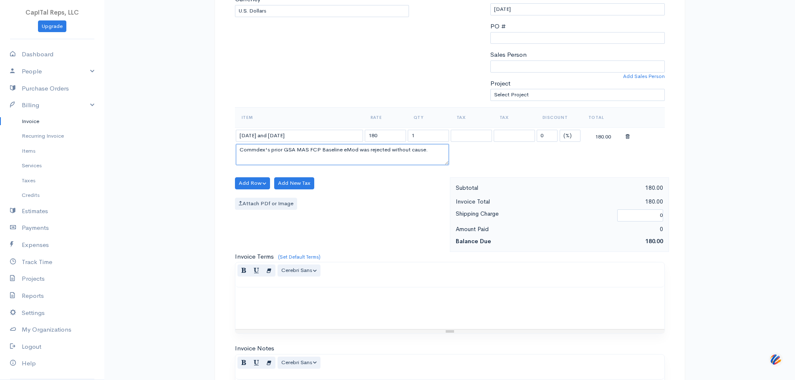
scroll to position [199, 0]
type textarea "Commdex's prior GSA MAS FCP Baseline eMod was rejected without cause. Stated an…"
drag, startPoint x: 424, startPoint y: 192, endPoint x: 412, endPoint y: 193, distance: 12.5
click at [412, 142] on input "1" at bounding box center [428, 136] width 41 height 12
type input "2.8"
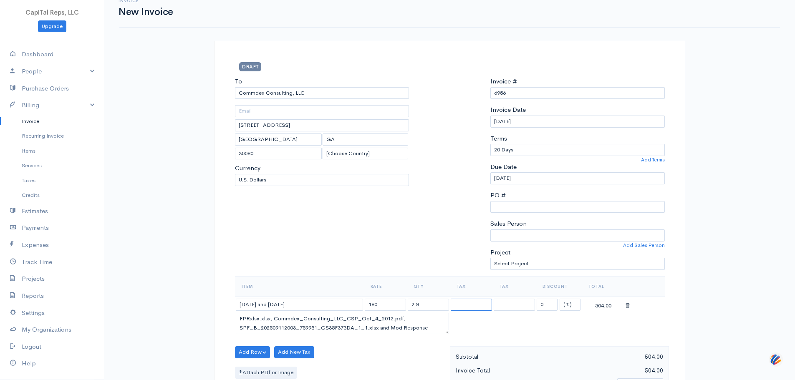
scroll to position [0, 0]
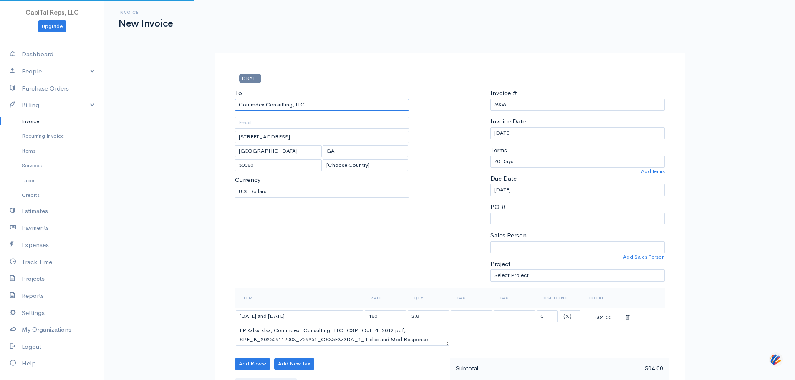
drag, startPoint x: 336, startPoint y: 123, endPoint x: 241, endPoint y: 125, distance: 95.7
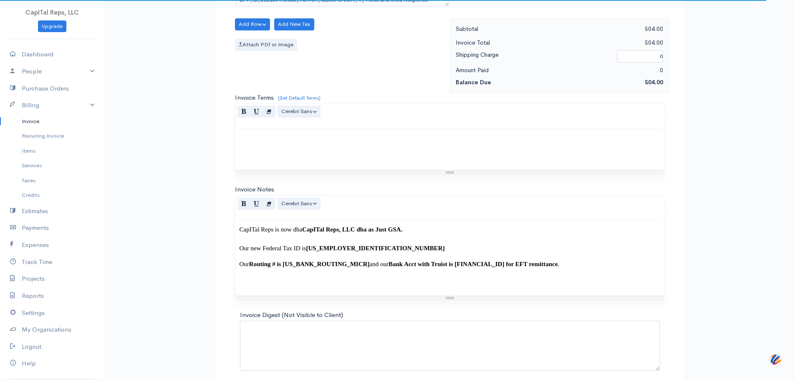
scroll to position [489, 0]
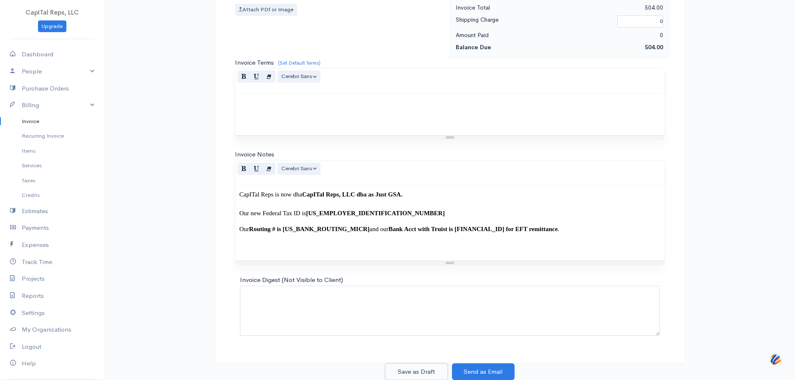
drag, startPoint x: 425, startPoint y: 373, endPoint x: 432, endPoint y: 371, distance: 7.3
click at [428, 371] on button "Save as Draft" at bounding box center [416, 372] width 63 height 17
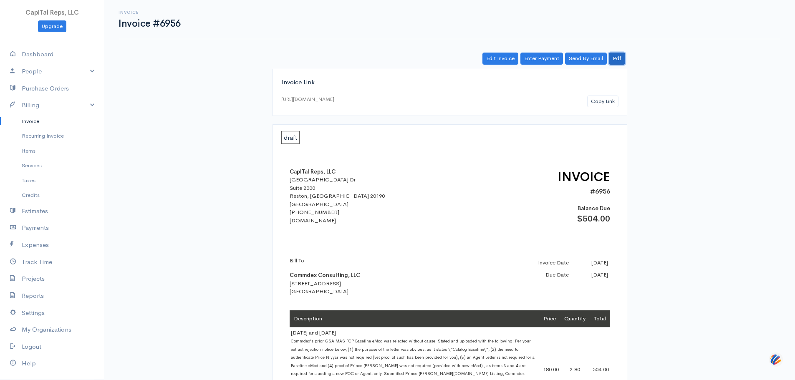
click at [613, 65] on link "Pdf" at bounding box center [617, 59] width 16 height 12
click at [42, 129] on link "Invoice" at bounding box center [52, 121] width 104 height 15
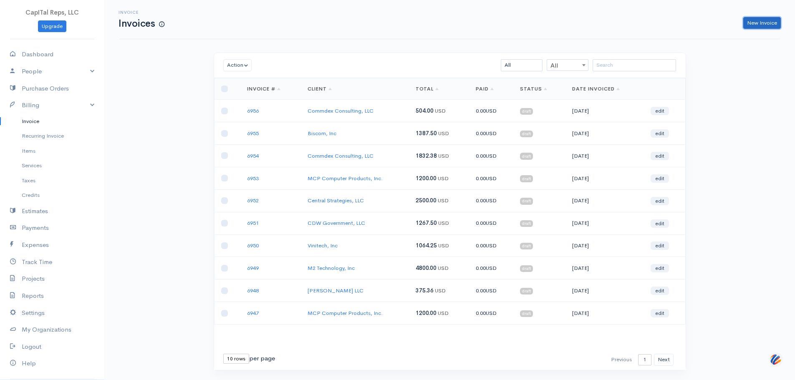
click at [750, 22] on link "New Invoice" at bounding box center [763, 23] width 38 height 12
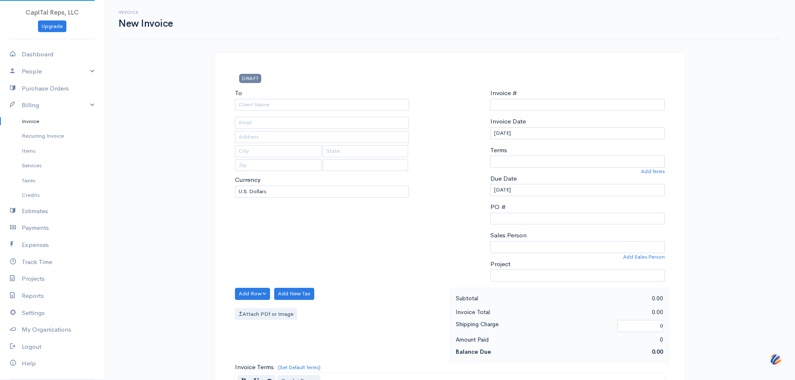
type input "0000006957"
select select "[GEOGRAPHIC_DATA]"
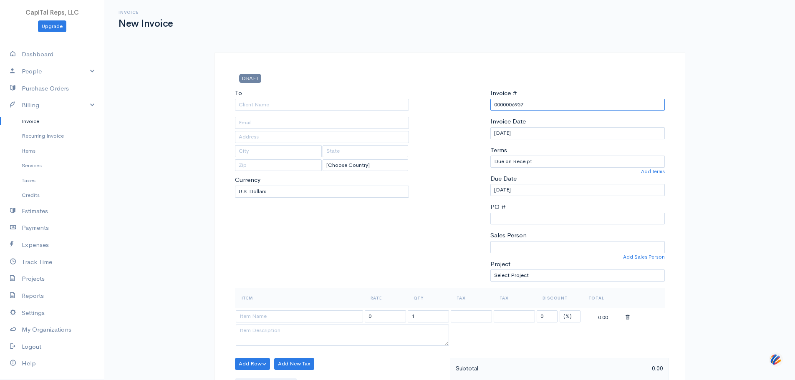
drag, startPoint x: 516, startPoint y: 122, endPoint x: 469, endPoint y: 125, distance: 47.3
click at [468, 125] on div "To [Choose Country] [GEOGRAPHIC_DATA] [GEOGRAPHIC_DATA] [GEOGRAPHIC_DATA] [GEOG…" at bounding box center [450, 189] width 438 height 200
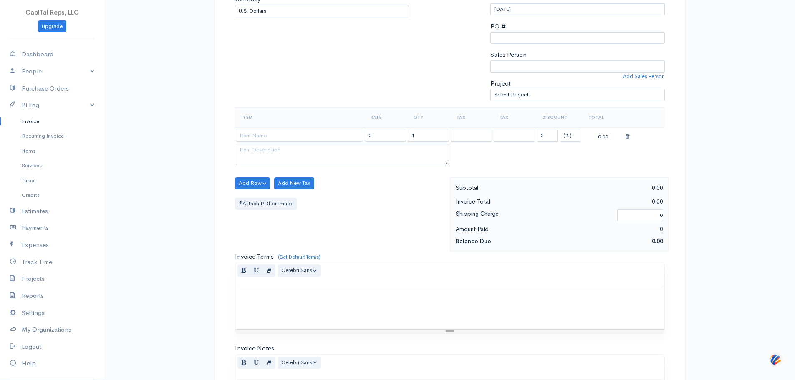
type input "6957"
click at [295, 142] on input at bounding box center [299, 136] width 127 height 12
type input "[DATE]"
click at [375, 166] on textarea at bounding box center [342, 155] width 213 height 22
drag, startPoint x: 309, startPoint y: 215, endPoint x: 314, endPoint y: 217, distance: 5.2
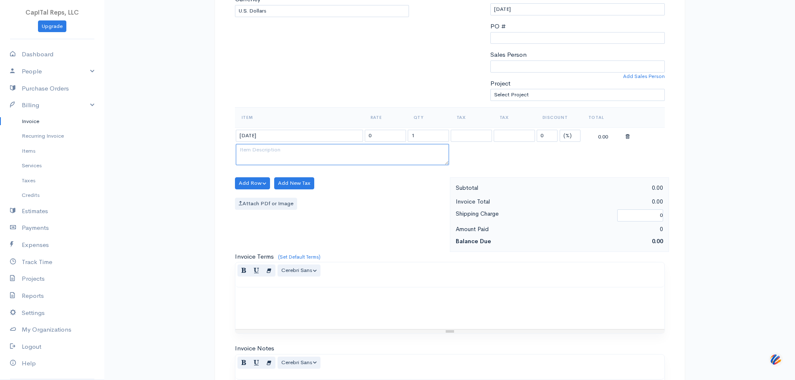
click at [309, 166] on textarea at bounding box center [342, 155] width 213 height 22
paste textarea "Due to Refresh 29, create Terms and Conditions eMod NBZ2X4RX and Logicube GSA M…"
type textarea "Due to Refresh 29, create Terms and Conditions eMod NBZ2X4RX and Logicube GSA M…"
drag, startPoint x: 422, startPoint y: 195, endPoint x: 393, endPoint y: 203, distance: 29.5
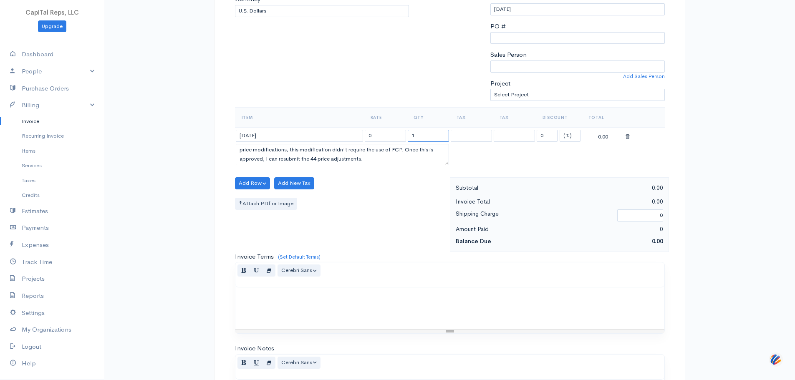
click at [393, 167] on tbody "[DATE] 0 1 0 (%) Flat 0.00 Due to Refresh 29, create Terms and Conditions eMod …" at bounding box center [450, 147] width 430 height 40
click at [434, 142] on input "2.1" at bounding box center [428, 136] width 41 height 12
type input "2.1"
drag, startPoint x: 375, startPoint y: 191, endPoint x: 363, endPoint y: 200, distance: 15.5
click at [361, 144] on tr "[DATE] 0 2.1 0 (%) Flat 0.00" at bounding box center [450, 135] width 430 height 16
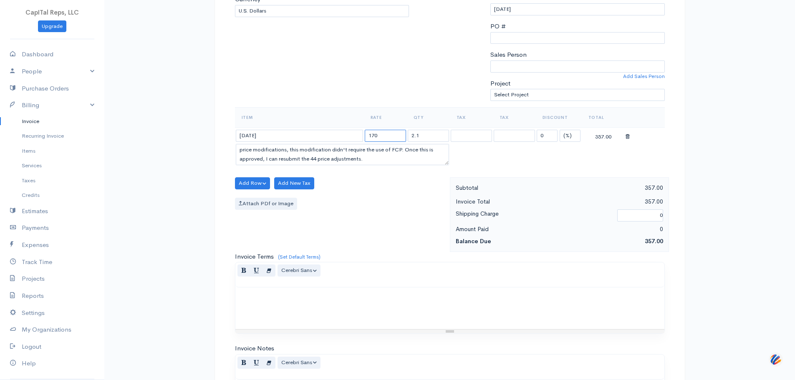
type input "170"
click at [396, 210] on div "Attach PDf or Image" at bounding box center [340, 204] width 211 height 12
click at [260, 190] on button "Add Row" at bounding box center [252, 183] width 35 height 12
click at [273, 210] on link "Add Item Row" at bounding box center [268, 203] width 66 height 15
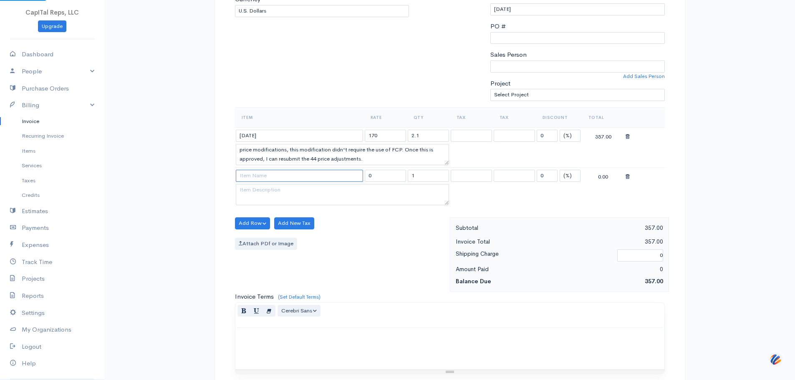
click at [306, 182] on input at bounding box center [299, 176] width 127 height 12
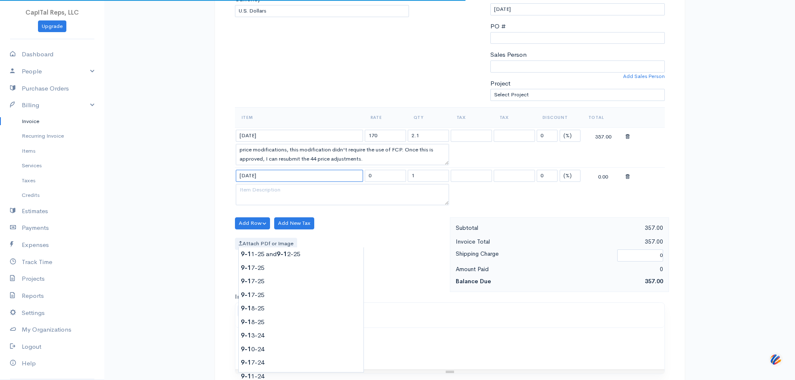
type input "[DATE]"
type input "150.00"
type textarea "Prep and submit acceptance of TDR - eMod NLZGPMBQ"
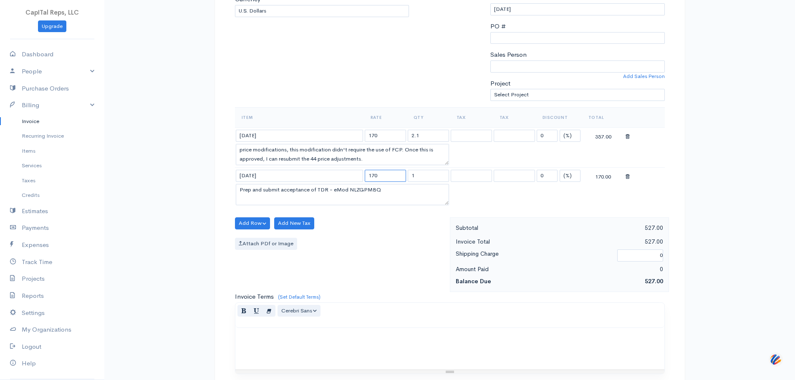
type input "170"
click at [318, 206] on textarea "Prep and submit acceptance of TDR - eMod NLZGPMBQ" at bounding box center [342, 195] width 213 height 22
paste textarea "Create the following to incorporate new EPA basis, due to Refresh 29: 2025- MAY…"
type textarea "Create the following to incorporate new EPA basis, due to Refresh 29: 2025- MAY…"
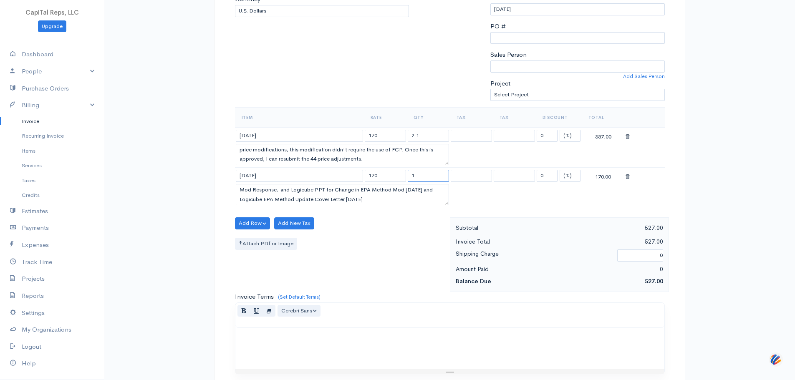
click at [423, 182] on input "1" at bounding box center [428, 176] width 41 height 12
type input "1.85"
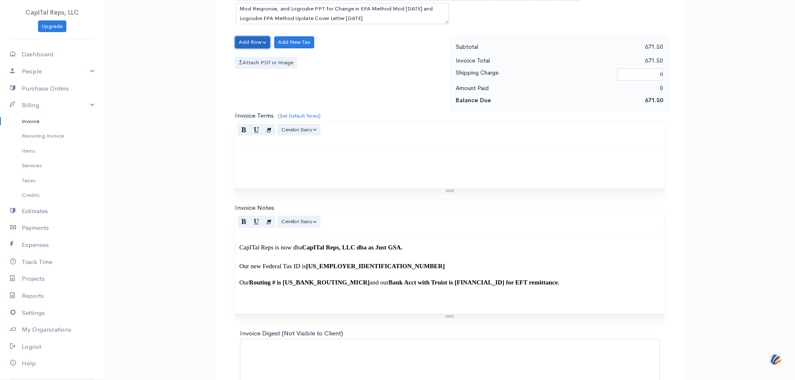
click at [253, 48] on button "Add Row" at bounding box center [252, 42] width 35 height 12
click at [263, 69] on link "Add Item Row" at bounding box center [268, 62] width 66 height 15
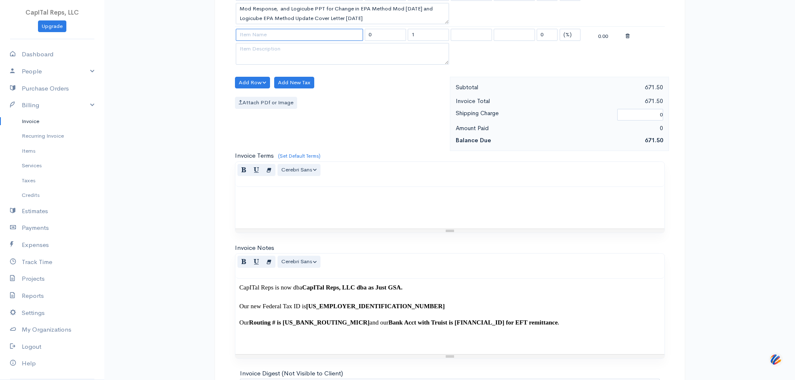
click at [287, 41] on input at bounding box center [299, 35] width 127 height 12
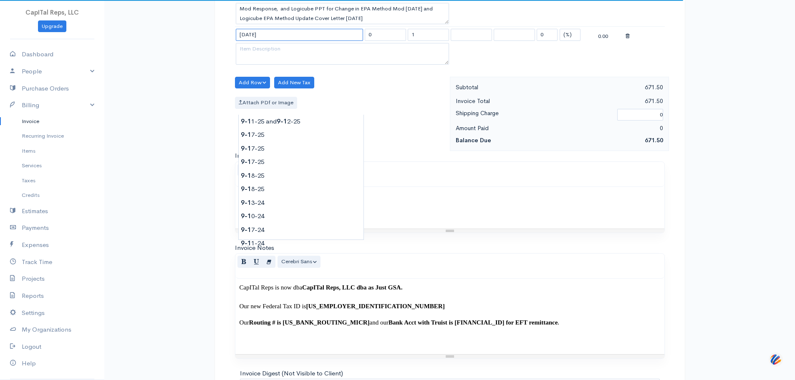
type input "[DATE]"
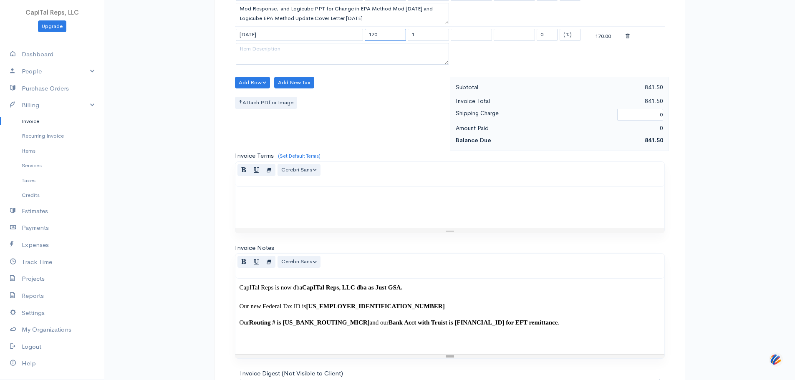
type input "170"
click at [318, 65] on textarea at bounding box center [342, 54] width 213 height 22
paste textarea "Update eMod AKXC45LG, due to new EPA clause with: 2025- MAY- Logicube Master Pr…"
type textarea "Update eMod AKXC45LG, due to new EPA clause with: 2025- MAY- Logicube Master Pr…"
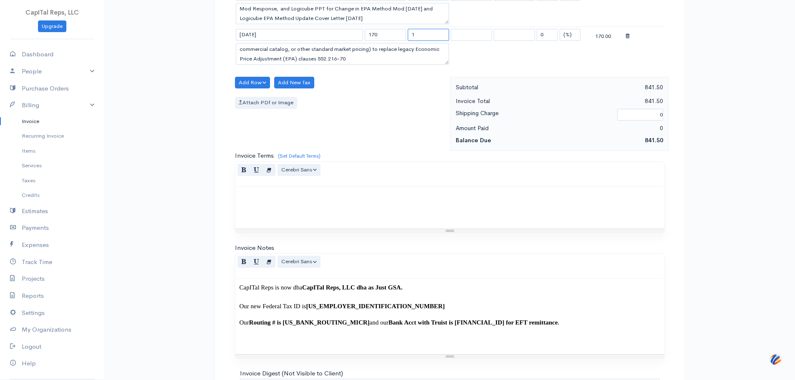
click at [434, 41] on input "1" at bounding box center [428, 35] width 41 height 12
type input "1.7"
click at [251, 89] on button "Add Row" at bounding box center [252, 83] width 35 height 12
click at [266, 110] on link "Add Item Row" at bounding box center [268, 102] width 66 height 15
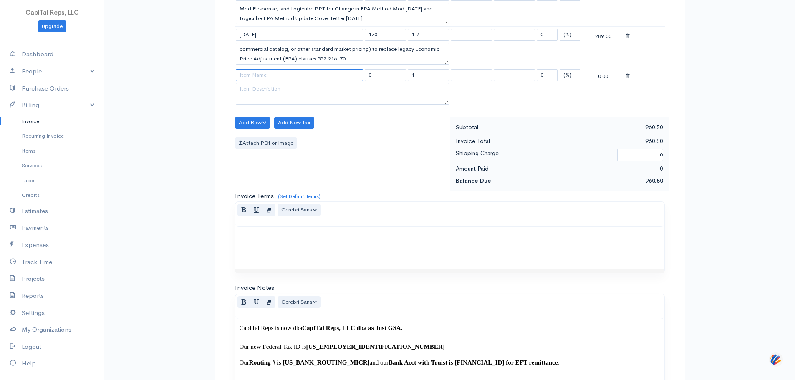
click at [301, 81] on input at bounding box center [299, 75] width 127 height 12
type input "[DATE]"
type input "150.00"
type textarea "Sign off on TDR Acceptance eMod"
click at [271, 172] on body "CapITal Reps, LLC Upgrade Dashboard People Clients Vendors Staff Users Purchase…" at bounding box center [397, 76] width 795 height 876
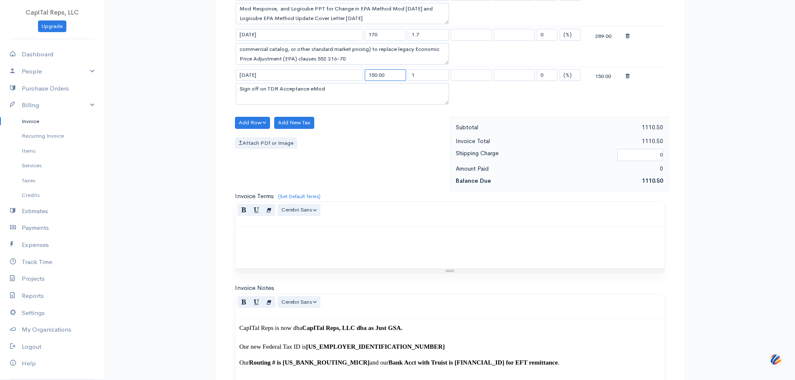
drag, startPoint x: 402, startPoint y: 156, endPoint x: 348, endPoint y: 163, distance: 53.9
click at [348, 83] on tr "[DATE] 150.00 1 0 (%) Flat 150.00" at bounding box center [450, 75] width 430 height 16
type input "170"
click at [344, 105] on textarea "Sign off on TDR Acceptance eMod" at bounding box center [342, 94] width 213 height 22
drag, startPoint x: 392, startPoint y: 175, endPoint x: 167, endPoint y: 173, distance: 225.1
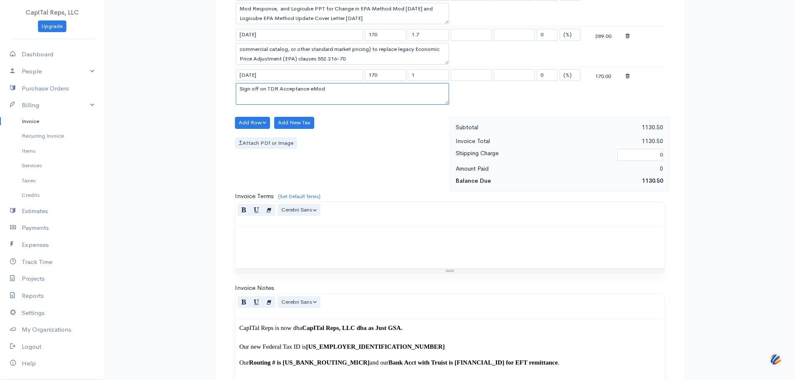
click at [167, 173] on div "Invoice New Invoice DRAFT To [Choose Country] [GEOGRAPHIC_DATA] [GEOGRAPHIC_DAT…" at bounding box center [449, 76] width 691 height 876
paste textarea "ubmit acceptance of TDR letter - eMod C84SIUCR - [PERSON_NAME] emailed me to ch…"
type textarea "Submit acceptance of TDR letter - eMod C84SIUCR - [PERSON_NAME] emailed me to c…"
click at [424, 81] on input "1" at bounding box center [428, 75] width 41 height 12
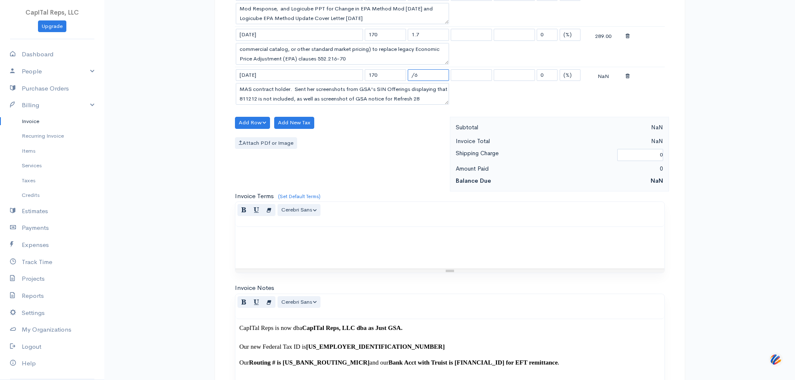
type input "/"
type input ".6"
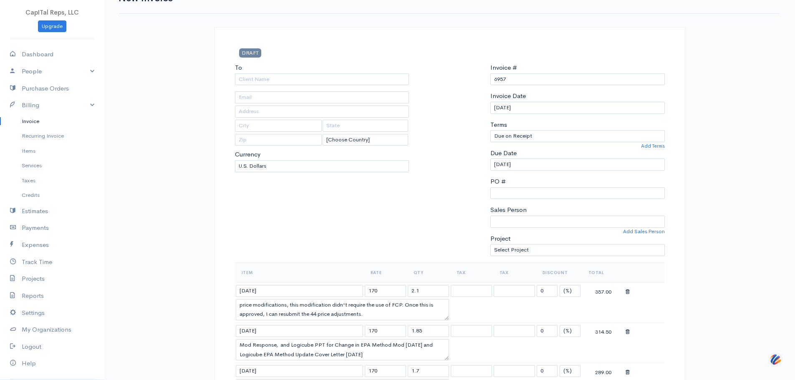
scroll to position [0, 0]
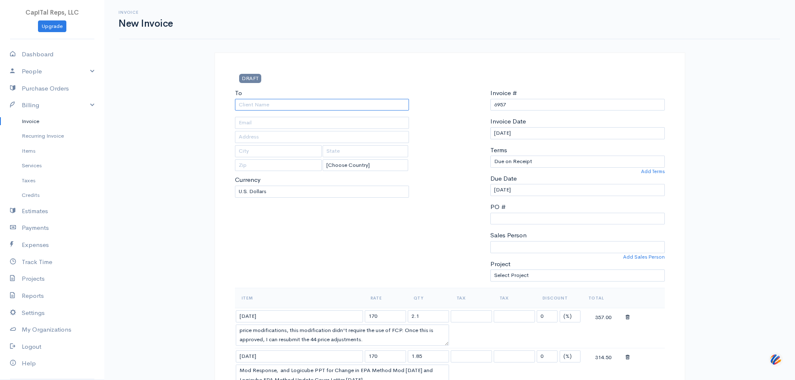
click at [313, 111] on input "To" at bounding box center [322, 105] width 175 height 12
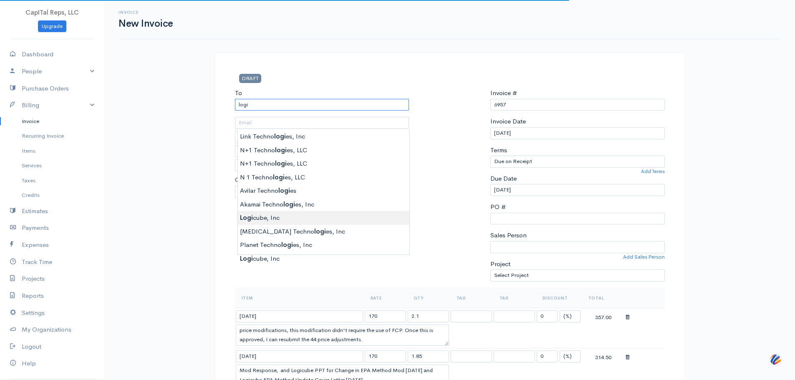
type input "Logicube, Inc"
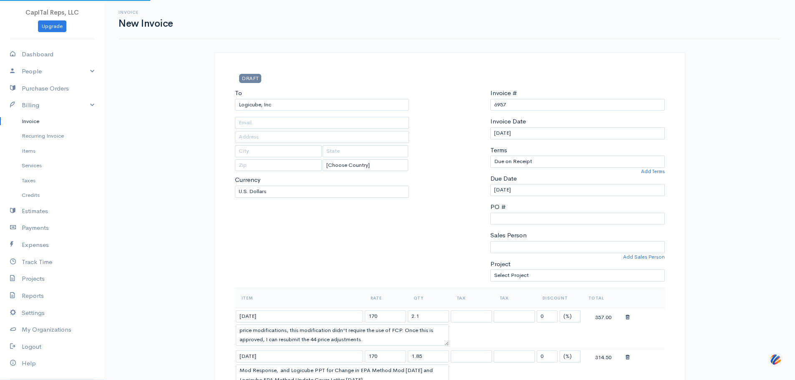
type input "[STREET_ADDRESS]"
type input "Chatsworth"
type input "CA"
type input "91311"
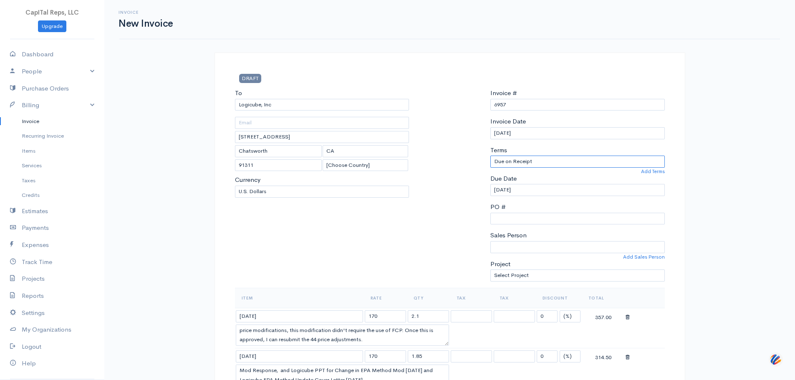
click at [521, 168] on select "Due on Receipt After 7 days After 15 days After 30 days After 45 days After 60 …" at bounding box center [578, 162] width 175 height 12
select select "20"
click at [491, 168] on select "Due on Receipt After 7 days After 15 days After 30 days After 45 days After 60 …" at bounding box center [578, 162] width 175 height 12
type input "[DATE]"
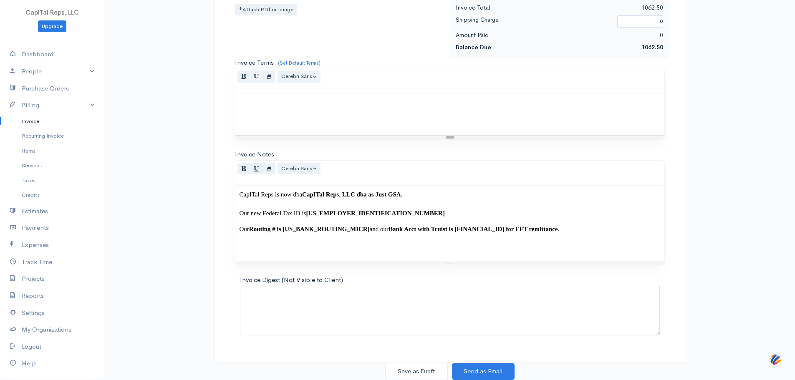
scroll to position [633, 0]
click at [435, 367] on button "Save as Draft" at bounding box center [416, 371] width 63 height 17
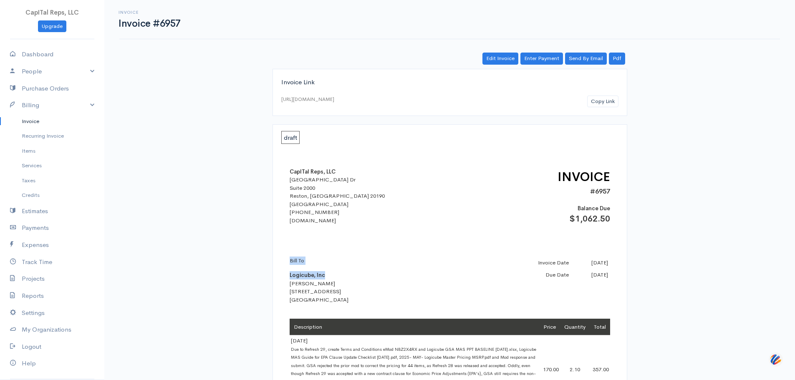
drag, startPoint x: 334, startPoint y: 296, endPoint x: 289, endPoint y: 300, distance: 44.8
click at [344, 304] on div "Bill To Logicube, Inc [PERSON_NAME] [STREET_ADDRESS]" at bounding box center [363, 281] width 146 height 48
drag, startPoint x: 328, startPoint y: 296, endPoint x: 291, endPoint y: 301, distance: 37.4
click at [291, 301] on div "Bill To Logicube, Inc [PERSON_NAME] [STREET_ADDRESS]" at bounding box center [363, 281] width 146 height 48
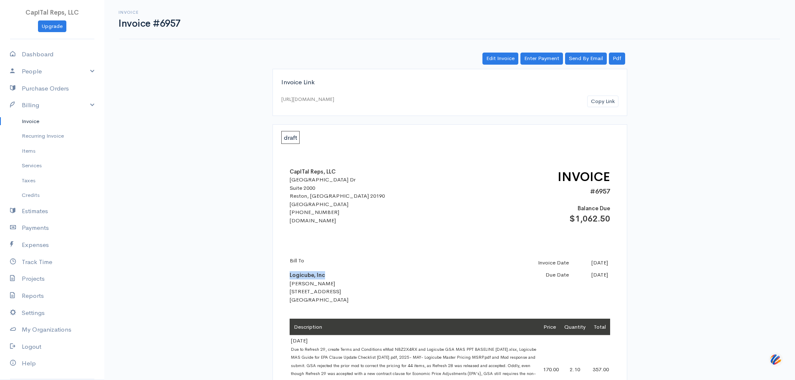
copy b "Logicube, Inc"
click at [620, 65] on link "Pdf" at bounding box center [617, 59] width 16 height 12
click at [38, 129] on link "Invoice" at bounding box center [52, 121] width 104 height 15
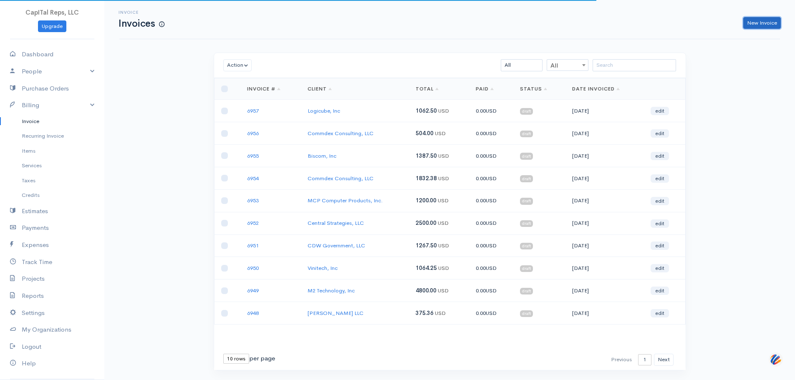
click at [753, 23] on link "New Invoice" at bounding box center [763, 23] width 38 height 12
select select "[GEOGRAPHIC_DATA]"
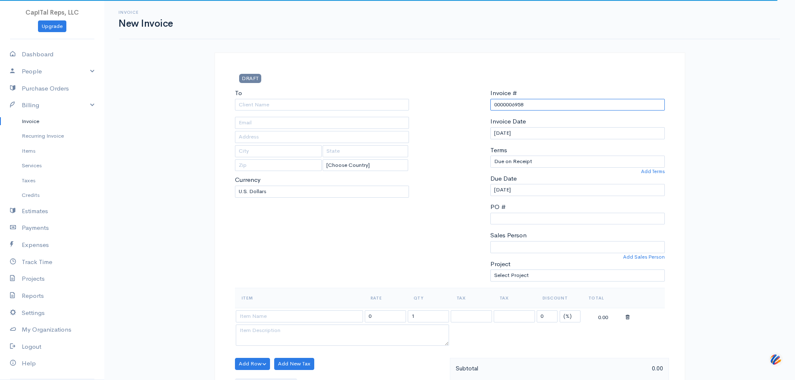
drag, startPoint x: 517, startPoint y: 122, endPoint x: 484, endPoint y: 120, distance: 33.9
click at [484, 120] on div "To [Choose Country] [GEOGRAPHIC_DATA] [GEOGRAPHIC_DATA] [GEOGRAPHIC_DATA] [GEOG…" at bounding box center [450, 189] width 438 height 200
type input "6958"
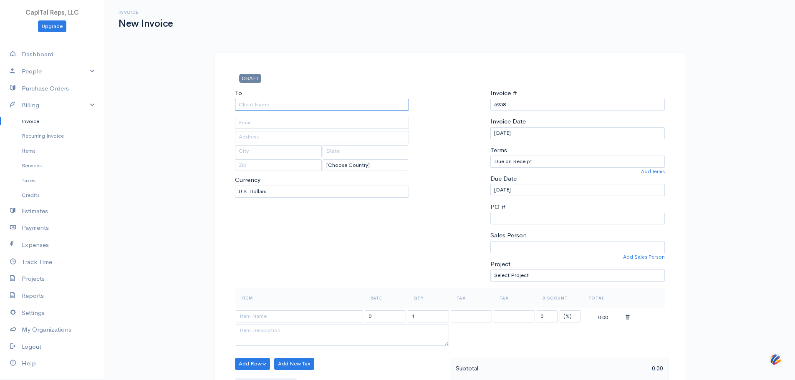
click at [265, 111] on input "To" at bounding box center [322, 105] width 175 height 12
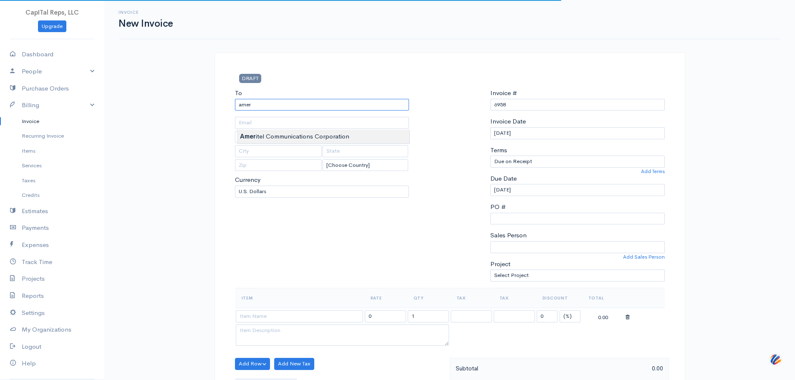
type input "Ameritel Communications Corporation"
drag, startPoint x: 284, startPoint y: 141, endPoint x: 290, endPoint y: 144, distance: 6.9
click at [284, 141] on body "CapITal Reps, LLC Upgrade Dashboard People Clients Vendors Staff Users Purchase…" at bounding box center [397, 377] width 795 height 755
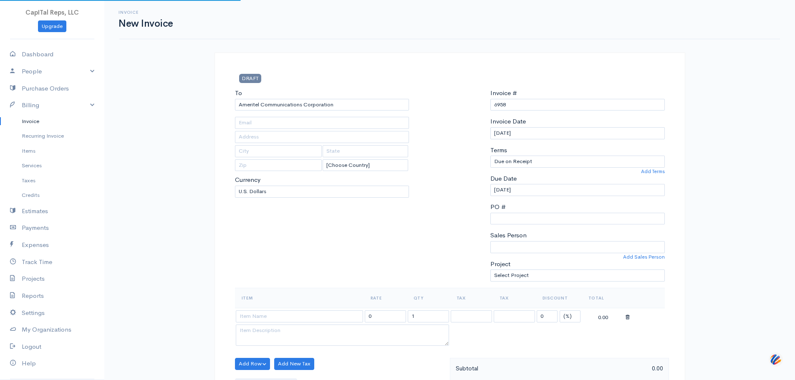
type input "[STREET_ADDRESS][PERSON_NAME]"
type input "[GEOGRAPHIC_DATA]"
type input "MD"
type input "20855"
click at [507, 168] on select "Due on Receipt After 7 days After 15 days After 30 days After 45 days After 60 …" at bounding box center [578, 162] width 175 height 12
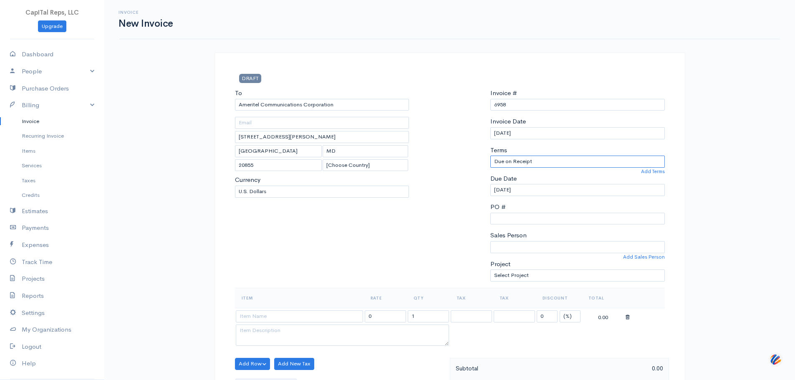
select select "30"
click at [491, 168] on select "Due on Receipt After 7 days After 15 days After 30 days After 45 days After 60 …" at bounding box center [578, 162] width 175 height 12
type input "[DATE]"
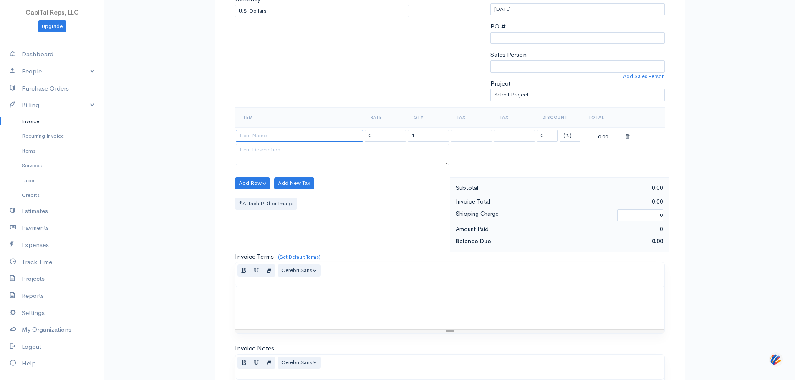
click at [265, 142] on input at bounding box center [299, 136] width 127 height 12
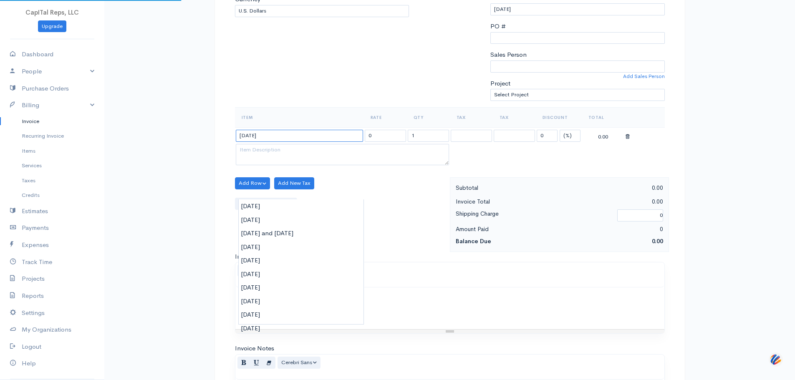
type input "[DATE]"
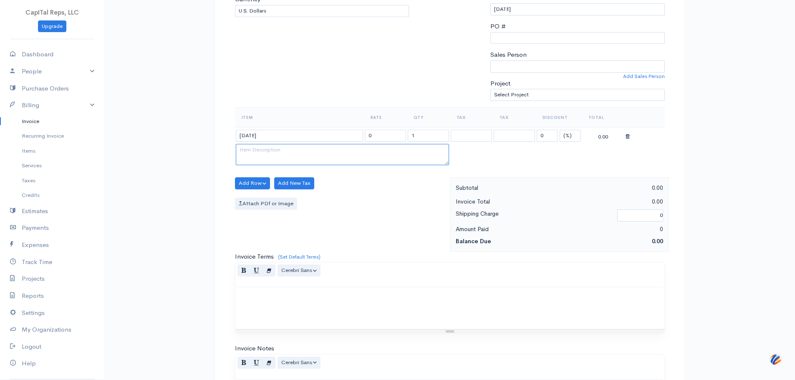
click at [326, 166] on textarea at bounding box center [342, 155] width 213 height 22
paste textarea "Sign off on eMod YR843LNB - PS-0144 for acceptance of FCP Services Baseline"
type textarea "Sign off on eMod YR843LNB - PS-0144 for acceptance of FCP Services Baseline"
drag, startPoint x: 382, startPoint y: 190, endPoint x: 353, endPoint y: 184, distance: 30.3
click at [353, 144] on tr "[DATE] 0 1 0 (%) Flat 0.00" at bounding box center [450, 135] width 430 height 16
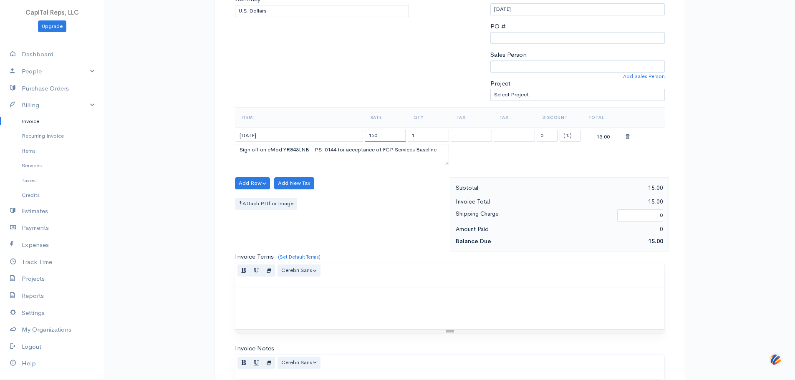
type input "150"
type input ".175"
click at [257, 190] on button "Add Row" at bounding box center [252, 183] width 35 height 12
click at [266, 210] on link "Add Item Row" at bounding box center [268, 203] width 66 height 15
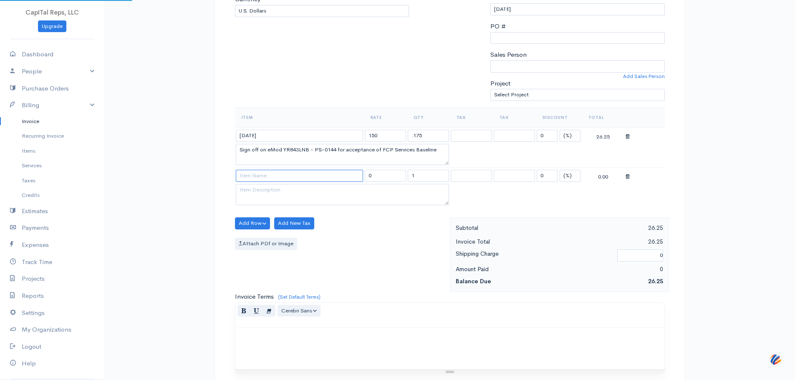
click at [298, 182] on input at bounding box center [299, 176] width 127 height 12
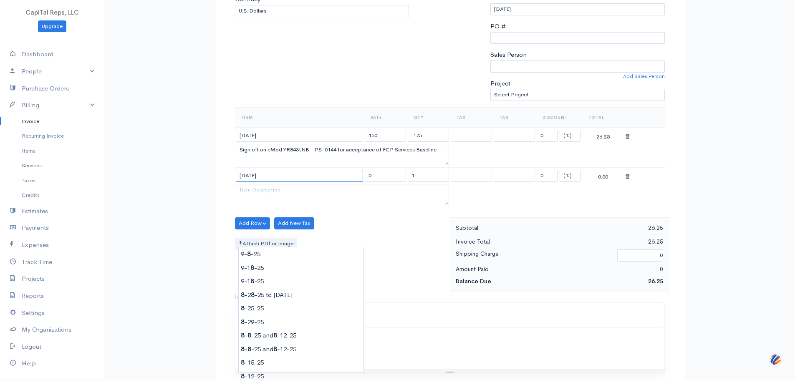
type input "[DATE]"
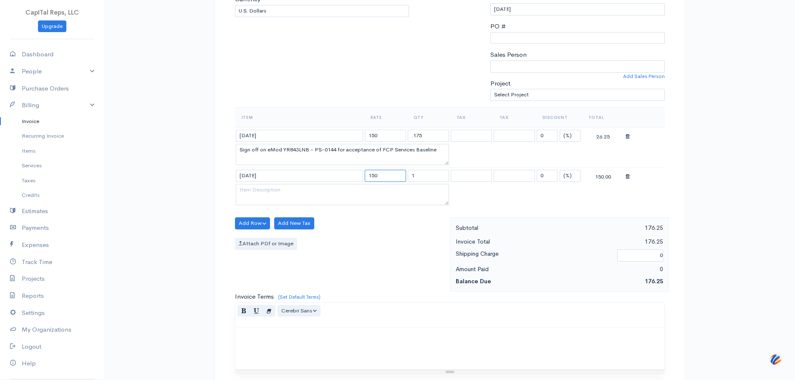
type input "150"
click at [338, 206] on textarea at bounding box center [342, 195] width 213 height 22
paste textarea "Update and upload Ameritel_GSA_Thru_PS0144_August_12_2025.pdf via FCP"
click at [238, 206] on textarea "Update and upload Ameritel_GSA_Thru_PS0144_August_12_2025.pdf via FCP" at bounding box center [342, 195] width 213 height 22
drag, startPoint x: 447, startPoint y: 276, endPoint x: 456, endPoint y: 314, distance: 39.2
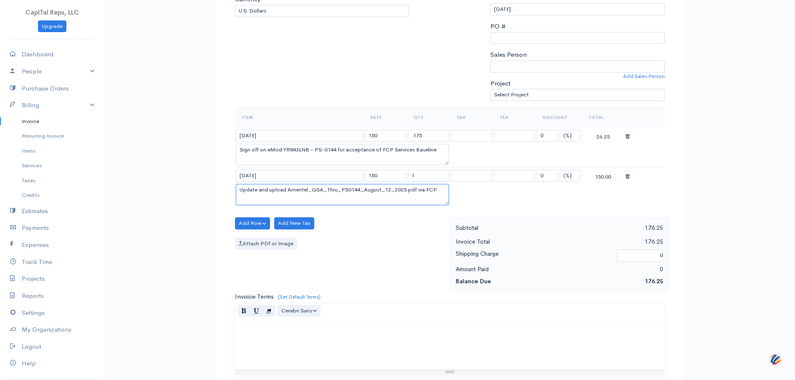
click at [458, 319] on div "DRAFT To Ameritel Communications Corporation [STREET_ADDRESS][PERSON_NAME] [Cho…" at bounding box center [450, 235] width 471 height 726
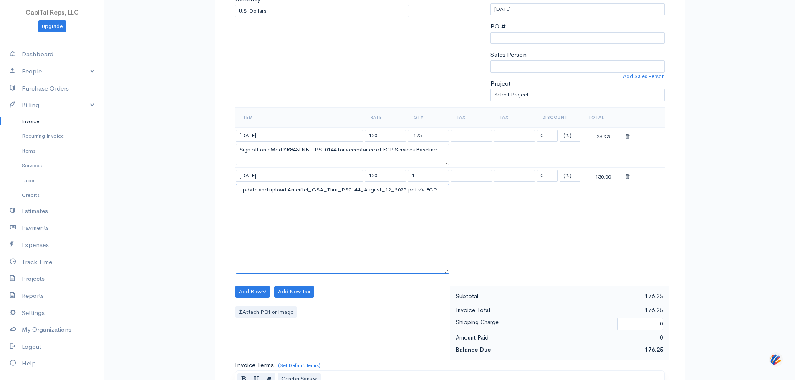
drag, startPoint x: 447, startPoint y: 273, endPoint x: 460, endPoint y: 336, distance: 64.0
click at [460, 276] on table "Item Rate Qty Tax Tax Discount Total [DATE] 150 .175 0 (%) Flat 26.25 Sign off …" at bounding box center [450, 191] width 430 height 169
drag, startPoint x: 428, startPoint y: 269, endPoint x: 241, endPoint y: 279, distance: 187.3
click at [239, 273] on textarea "Update and upload Ameritel_GSA_Thru_PS0144_August_12_2025.pdf via FCP" at bounding box center [342, 228] width 213 height 89
click at [323, 258] on textarea "Update and upload" at bounding box center [342, 228] width 213 height 89
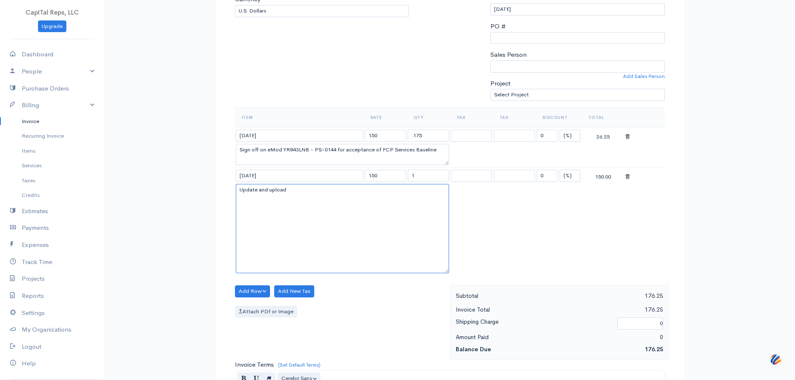
paste textarea "Ameritel_GSA_Thru_PS0144_August_12_2025.pdf via FCP"
click at [243, 273] on textarea "Update and upload Ameritel_GSA_Thru_PS0144_August_12_2025.pdf via FCP" at bounding box center [342, 228] width 213 height 89
type textarea "Update and upload Ameritel_GSA_Thru_PS0144_August_12_2025.pdf via FCP"
drag, startPoint x: 430, startPoint y: 242, endPoint x: 402, endPoint y: 249, distance: 28.4
click at [402, 184] on tr "[DATE] 150 1 0 (%) Flat 150.00" at bounding box center [450, 176] width 430 height 16
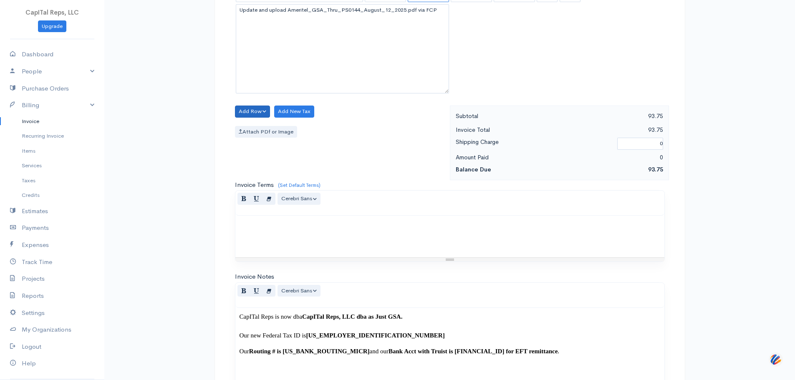
scroll to position [362, 0]
type input ".45"
click at [264, 116] on button "Add Row" at bounding box center [252, 110] width 35 height 12
click at [291, 137] on link "Add Item Row" at bounding box center [268, 130] width 66 height 15
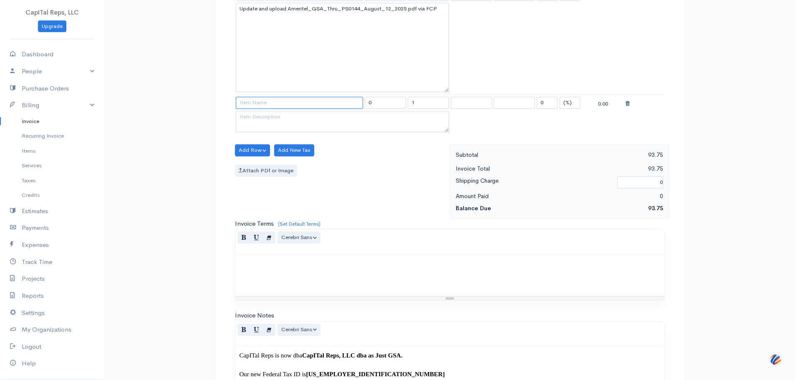
click at [291, 109] on input at bounding box center [299, 103] width 127 height 12
click at [384, 133] on textarea at bounding box center [342, 122] width 213 height 22
type input "[DATE] and [DATE]"
type input "180.00"
type textarea "Commdex's prior GSA MAS FCP Baseline eMod was rejected without cause. Stated an…"
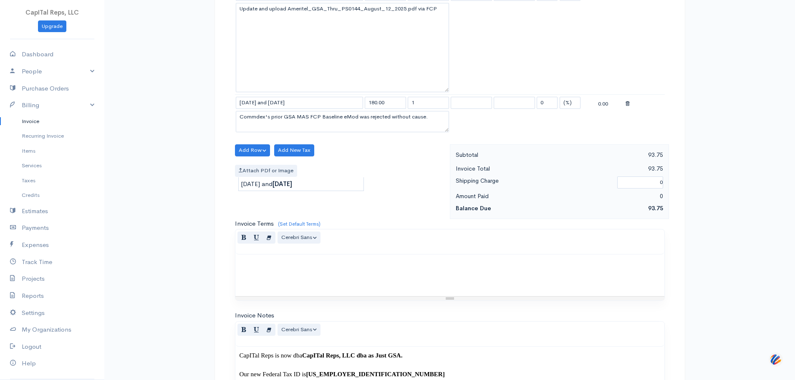
click at [299, 183] on body "CapITal Reps, LLC Upgrade Dashboard People Clients Vendors Staff Users Purchase…" at bounding box center [397, 90] width 795 height 904
click at [281, 109] on input "[DATE] and [DATE]" at bounding box center [299, 103] width 127 height 12
click at [286, 109] on input "[DATE] and [DATE]" at bounding box center [299, 103] width 127 height 12
drag, startPoint x: 280, startPoint y: 167, endPoint x: 284, endPoint y: 170, distance: 5.1
click at [280, 109] on input "[DATE] and [DATE]" at bounding box center [299, 103] width 127 height 12
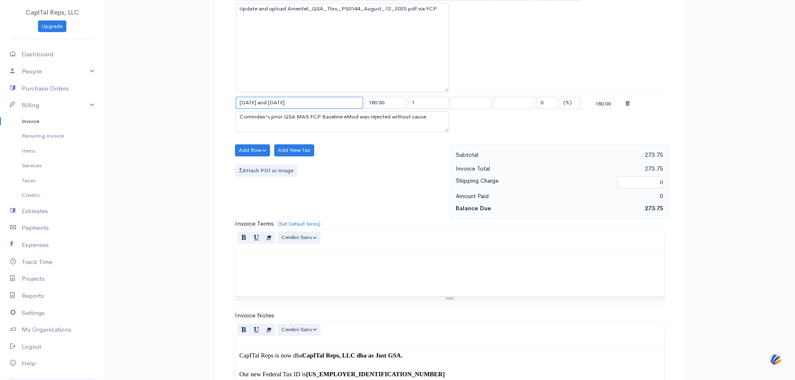
drag, startPoint x: 284, startPoint y: 170, endPoint x: 218, endPoint y: 172, distance: 66.4
click at [218, 172] on div "DRAFT To Ameritel Communications Corporation [STREET_ADDRESS][PERSON_NAME] [Cho…" at bounding box center [450, 116] width 501 height 851
type input "[DATE]"
click at [377, 109] on input "180.00" at bounding box center [385, 103] width 41 height 12
drag, startPoint x: 395, startPoint y: 172, endPoint x: 346, endPoint y: 167, distance: 49.1
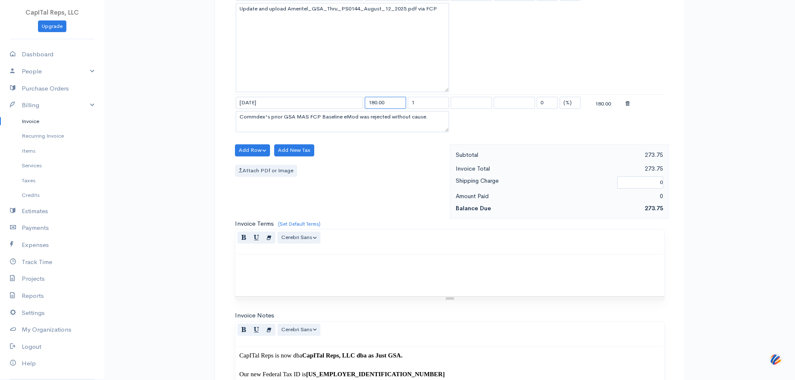
click at [346, 111] on tr "[DATE] 180.00 1 0 (%) Flat 180.00" at bounding box center [450, 102] width 430 height 16
type input "150"
click at [343, 133] on textarea "Commdex's prior GSA MAS FCP Baseline eMod was rejected without cause. Stated an…" at bounding box center [342, 122] width 213 height 22
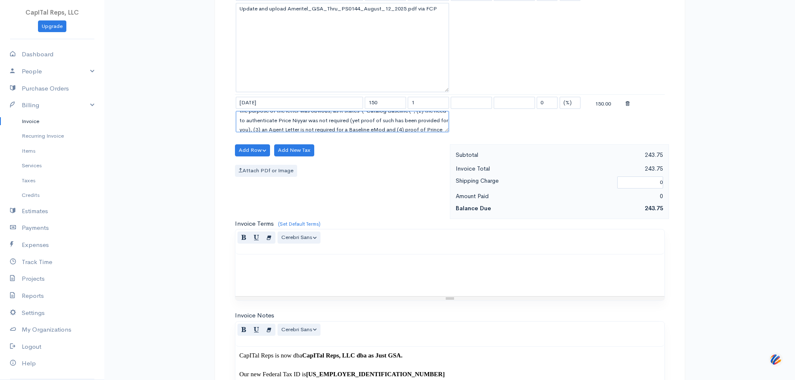
drag, startPoint x: 342, startPoint y: 198, endPoint x: 210, endPoint y: 191, distance: 131.7
click at [210, 191] on div "DRAFT To Ameritel Communications Corporation [STREET_ADDRESS][PERSON_NAME] [Cho…" at bounding box center [450, 116] width 501 height 851
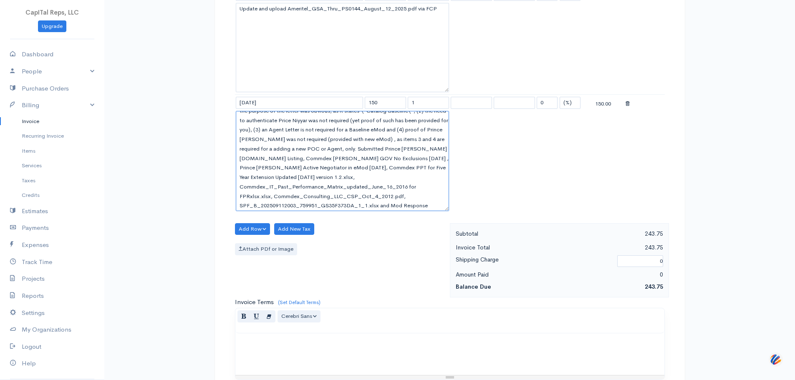
drag, startPoint x: 447, startPoint y: 204, endPoint x: 440, endPoint y: 271, distance: 66.8
click at [469, 213] on table "Item Rate Qty Tax Tax Discount Total [DATE] 150 .175 0 (%) Flat 26.25 Sign off …" at bounding box center [450, 69] width 430 height 287
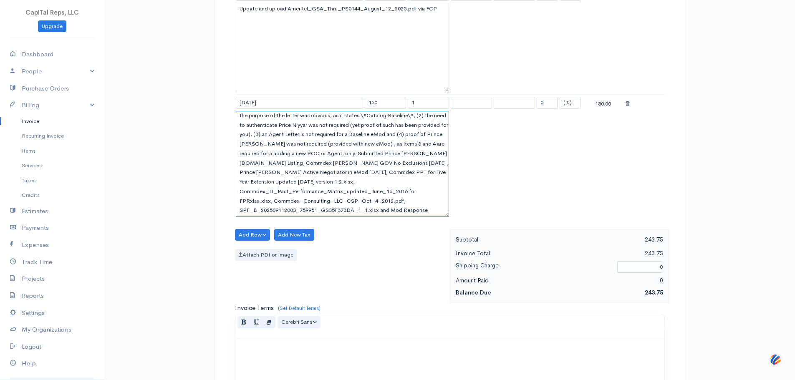
click at [433, 217] on textarea "Commdex's prior GSA MAS FCP Baseline eMod was rejected without cause. Stated an…" at bounding box center [342, 164] width 213 height 106
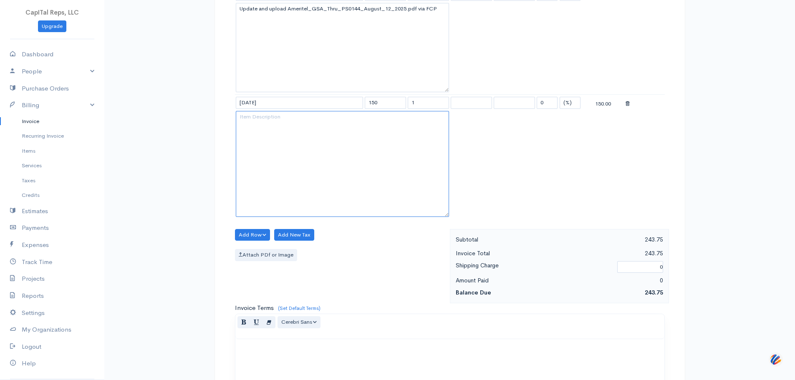
scroll to position [0, 0]
paste textarea "Although [PERSON_NAME] accepted Refresh 28 (which replaced the contract clause …"
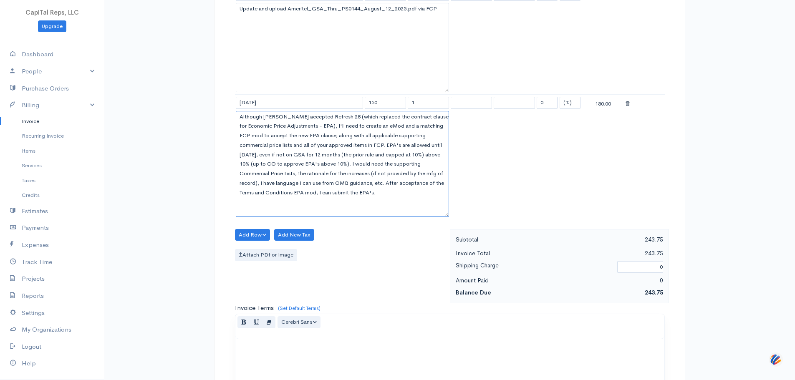
scroll to position [37, 0]
type textarea "Although [PERSON_NAME] accepted Refresh 28 (which replaced the contract clause …"
drag, startPoint x: 431, startPoint y: 167, endPoint x: 384, endPoint y: 182, distance: 49.6
click at [396, 111] on tr "[DATE] 150 1 0 (%) Flat 150.00" at bounding box center [450, 102] width 430 height 16
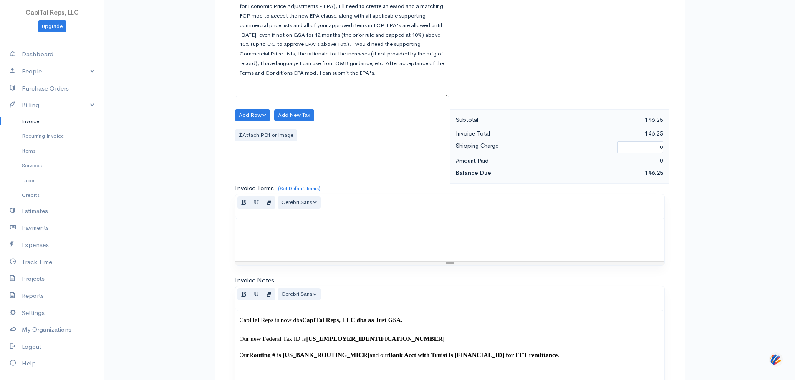
scroll to position [543, 0]
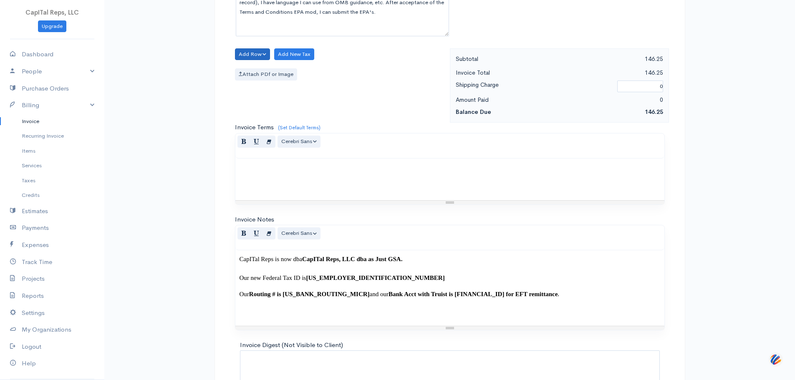
type input ".35"
click at [256, 61] on button "Add Row" at bounding box center [252, 54] width 35 height 12
click at [267, 81] on link "Add Item Row" at bounding box center [268, 74] width 66 height 15
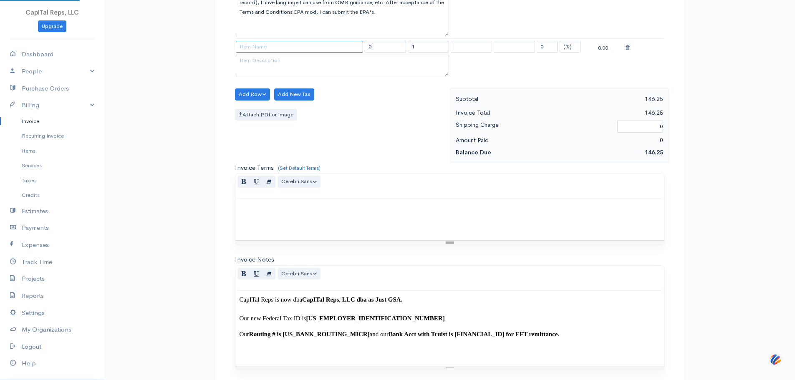
click at [314, 53] on input at bounding box center [299, 47] width 127 height 12
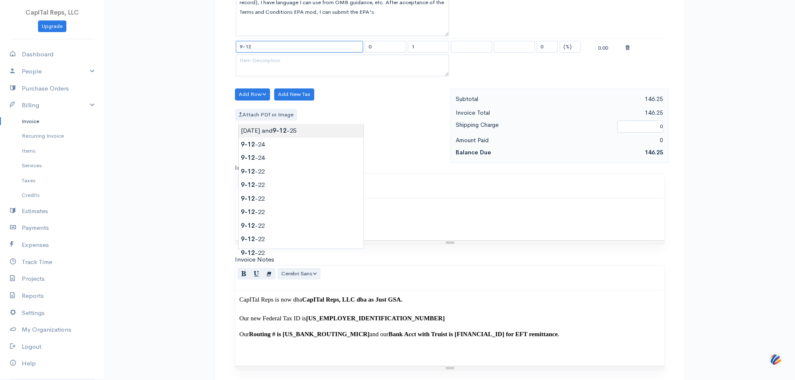
type input "[DATE] and [DATE]"
type input "180.00"
type textarea "Commdex's prior GSA MAS FCP Baseline eMod was rejected without cause. Stated an…"
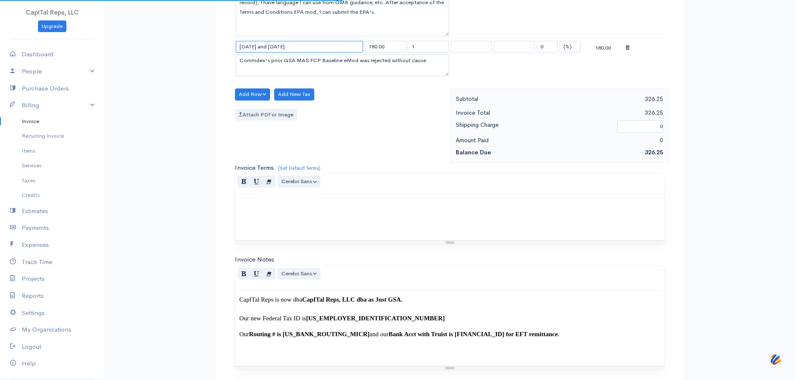
drag, startPoint x: 285, startPoint y: 114, endPoint x: 223, endPoint y: 100, distance: 64.2
click at [289, 53] on input "[DATE]" at bounding box center [299, 47] width 127 height 12
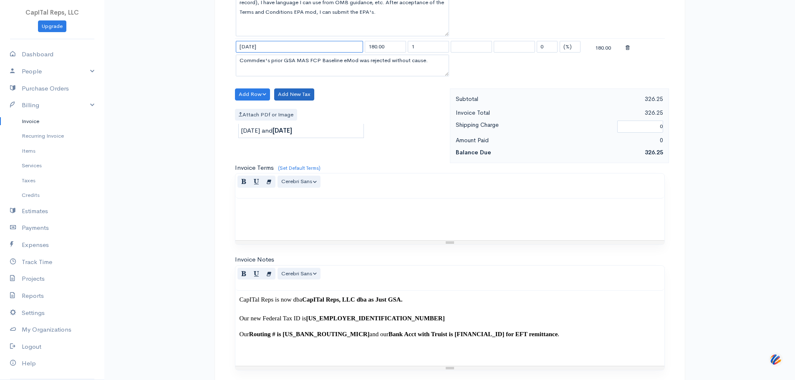
type input "[DATE]"
click at [302, 101] on button "Add New Tax" at bounding box center [294, 95] width 40 height 12
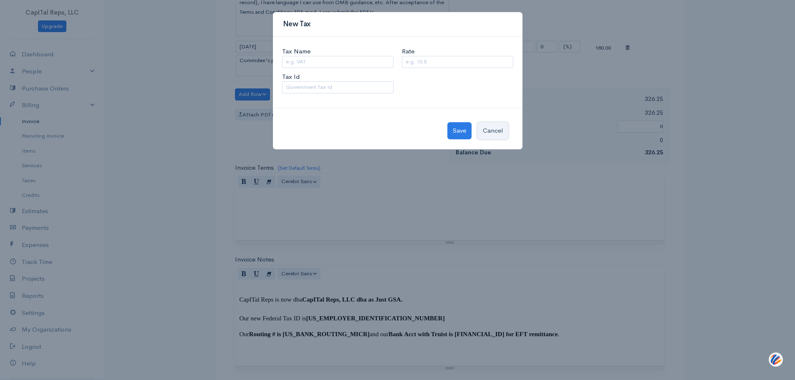
click at [495, 139] on button "Cancel" at bounding box center [493, 130] width 31 height 17
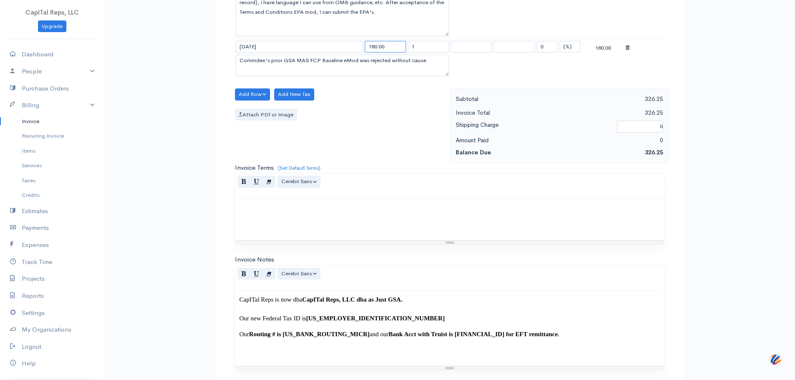
drag, startPoint x: 394, startPoint y: 120, endPoint x: 357, endPoint y: 117, distance: 37.7
click at [354, 55] on tr "[DATE] 180.00 1 0 (%) Flat 180.00" at bounding box center [450, 46] width 430 height 16
type input "150"
drag, startPoint x: 328, startPoint y: 146, endPoint x: 157, endPoint y: 108, distance: 175.8
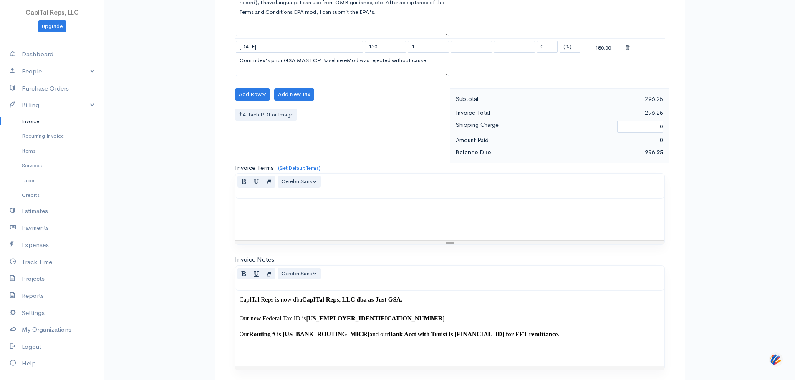
paste textarea "For Canon EPA's pdf from [PERSON_NAME]: I exported the pdf file into Excel. I h…"
type textarea "Lor Ipsum DOL's ame cons Adipi: E seddoeiu tem inc utla etdo Magna. A eni ad mi…"
drag, startPoint x: 426, startPoint y: 112, endPoint x: 397, endPoint y: 116, distance: 29.9
click at [397, 55] on tr "[DATE] 150 1 0 (%) Flat 150.00" at bounding box center [450, 46] width 430 height 16
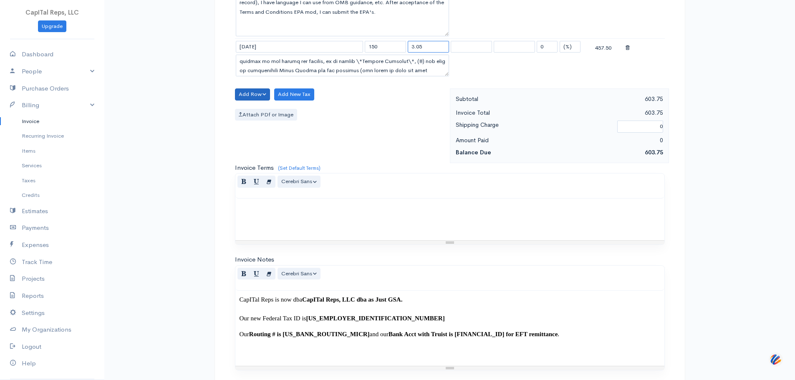
type input "3.05"
click at [264, 101] on button "Add Row" at bounding box center [252, 95] width 35 height 12
click at [277, 122] on link "Add Item Row" at bounding box center [268, 114] width 66 height 15
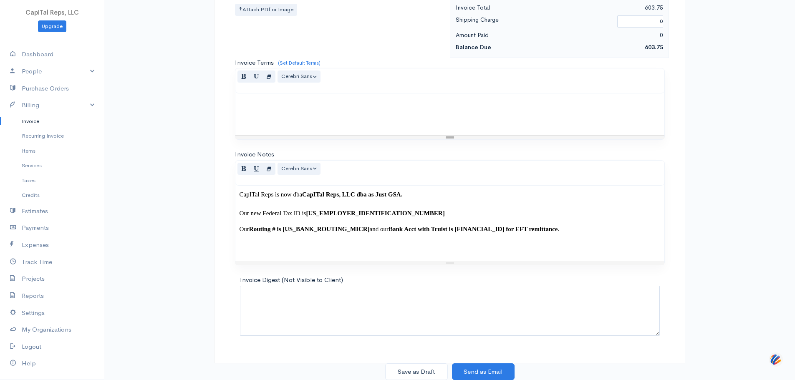
scroll to position [543, 0]
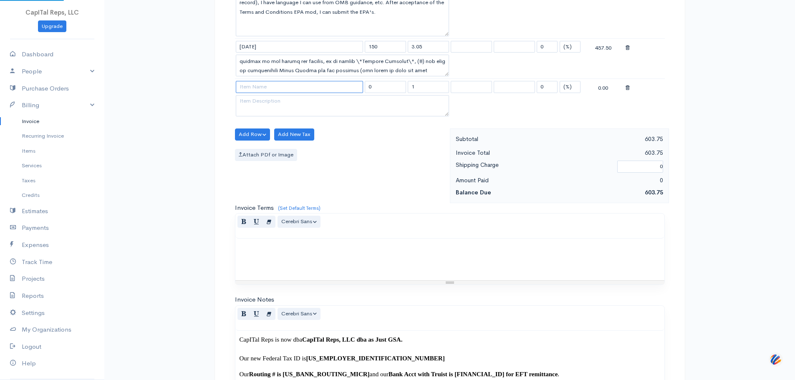
click at [307, 93] on input at bounding box center [299, 87] width 127 height 12
type input "[DATE]"
drag, startPoint x: 382, startPoint y: 162, endPoint x: 361, endPoint y: 160, distance: 21.8
click at [361, 95] on tr "[DATE] 0 1 0 (%) Flat 0.00" at bounding box center [450, 86] width 430 height 16
type input "1"
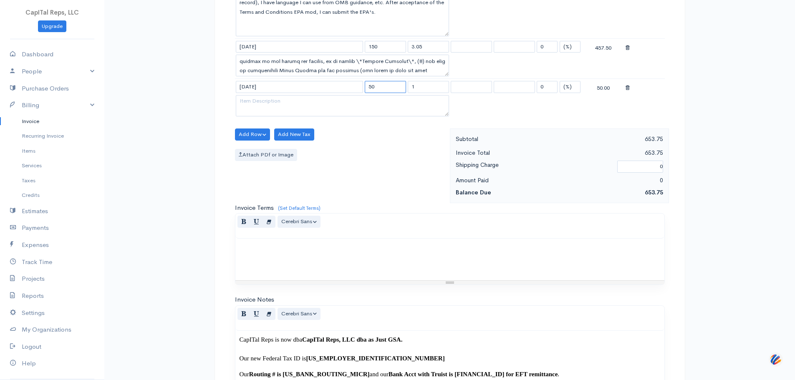
type input "5"
type input "150"
click at [362, 117] on textarea at bounding box center [342, 106] width 213 height 22
paste textarea "Accept Refresh 29"
type textarea "Accept Refresh 29"
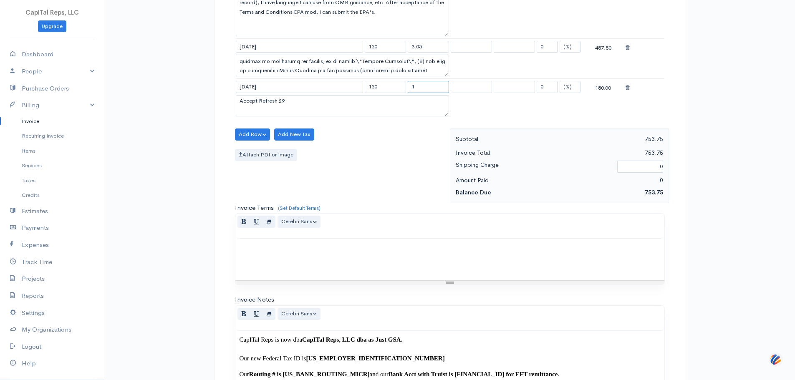
drag, startPoint x: 418, startPoint y: 165, endPoint x: 408, endPoint y: 167, distance: 10.6
click at [408, 95] on td "1" at bounding box center [428, 86] width 43 height 16
type input ".175"
click at [257, 141] on button "Add Row" at bounding box center [252, 135] width 35 height 12
click at [266, 162] on link "Add Item Row" at bounding box center [268, 154] width 66 height 15
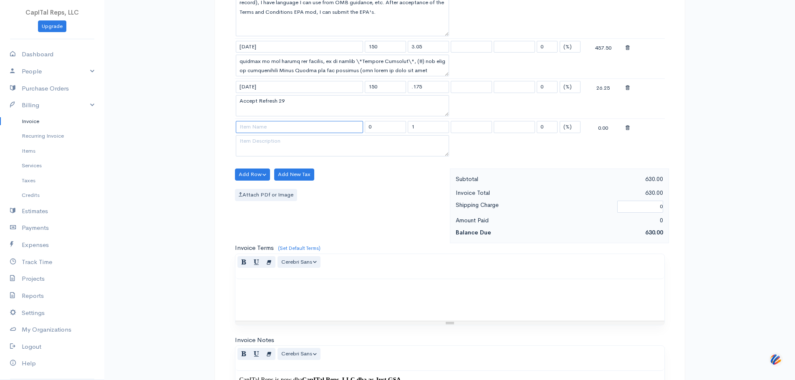
click at [282, 133] on input at bounding box center [299, 127] width 127 height 12
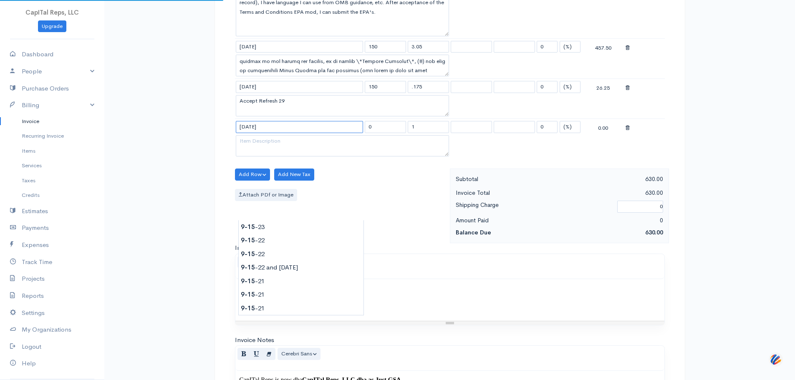
type input "[DATE]"
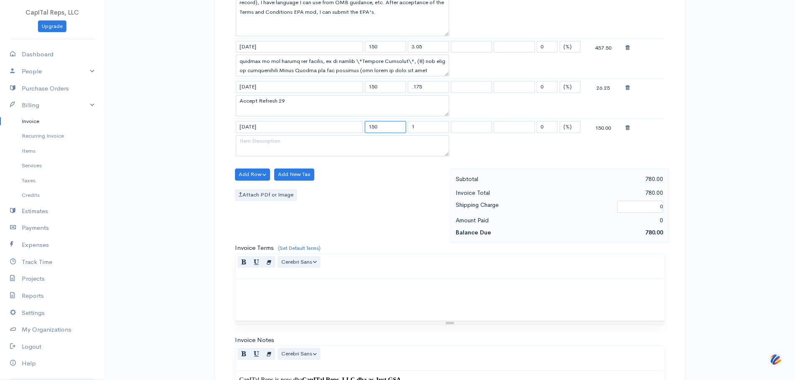
type input "150"
click at [353, 157] on textarea at bounding box center [342, 146] width 213 height 22
paste textarea "Compare the exported Canon USA GSA price list from [DATE] against all Ameritel …"
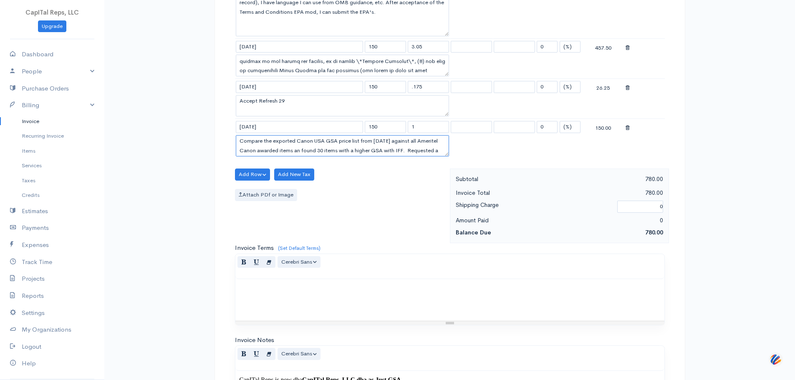
scroll to position [33, 0]
type textarea "Compare the exported Canon USA GSA price list from [DATE] against all Ameritel …"
drag, startPoint x: 426, startPoint y: 205, endPoint x: 406, endPoint y: 211, distance: 20.5
click at [406, 135] on tr "[DATE] 150 1 0 (%) Flat 150.00" at bounding box center [450, 127] width 430 height 16
click at [260, 181] on button "Add Row" at bounding box center [252, 175] width 35 height 12
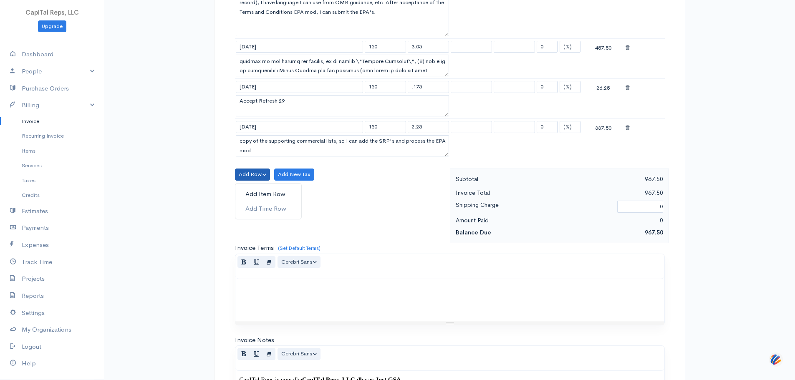
click at [268, 202] on link "Add Item Row" at bounding box center [268, 194] width 66 height 15
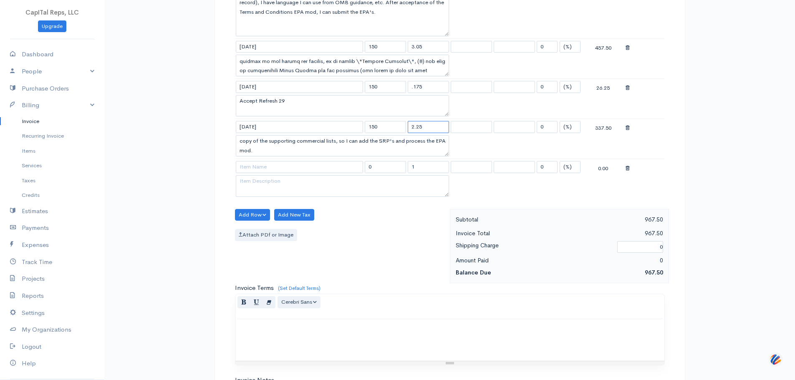
drag, startPoint x: 430, startPoint y: 210, endPoint x: 420, endPoint y: 214, distance: 11.0
click at [420, 133] on input "2.25" at bounding box center [428, 127] width 41 height 12
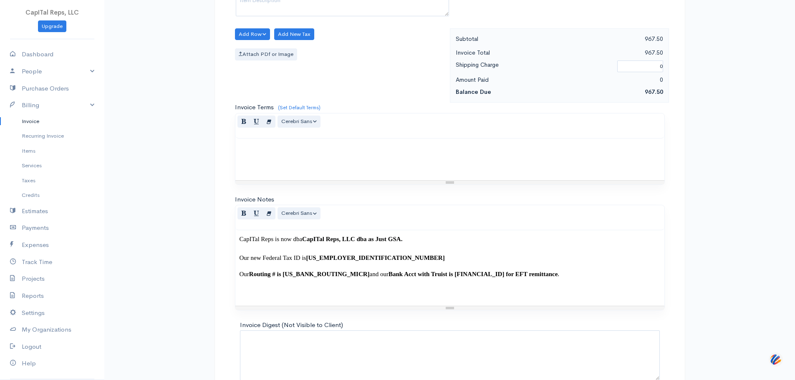
scroll to position [543, 0]
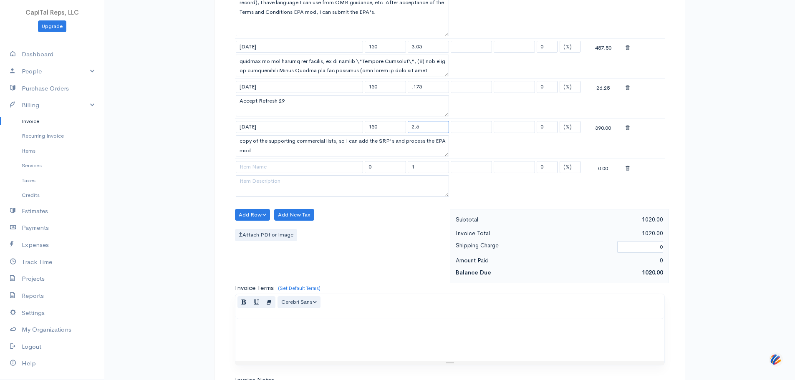
type input "2.6"
click at [345, 173] on input at bounding box center [299, 167] width 127 height 12
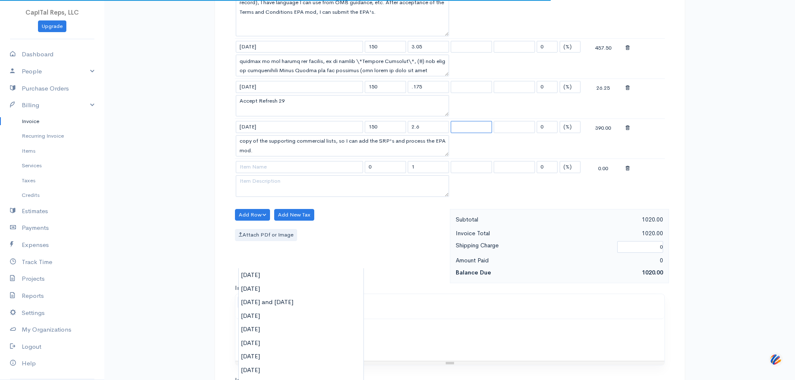
drag, startPoint x: 453, startPoint y: 213, endPoint x: 456, endPoint y: 220, distance: 7.3
click at [453, 133] on select at bounding box center [471, 127] width 41 height 12
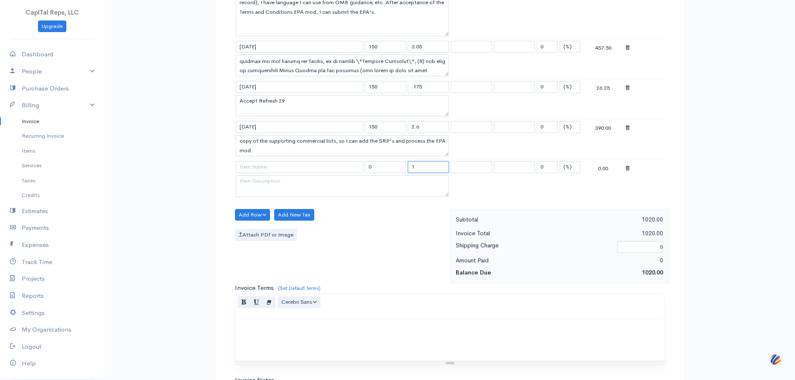
click at [413, 173] on input "1" at bounding box center [428, 167] width 41 height 12
type input "2"
type input "2.1"
click at [250, 173] on input at bounding box center [299, 167] width 127 height 12
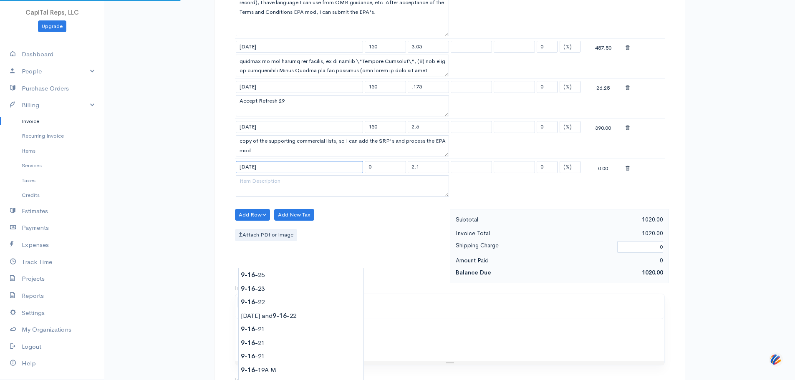
type input "[DATE]"
type input "170.00"
type textarea "Update eMod AKXC45LG, due to new EPA clause with: 2025- MAY- Logicube Master Pr…"
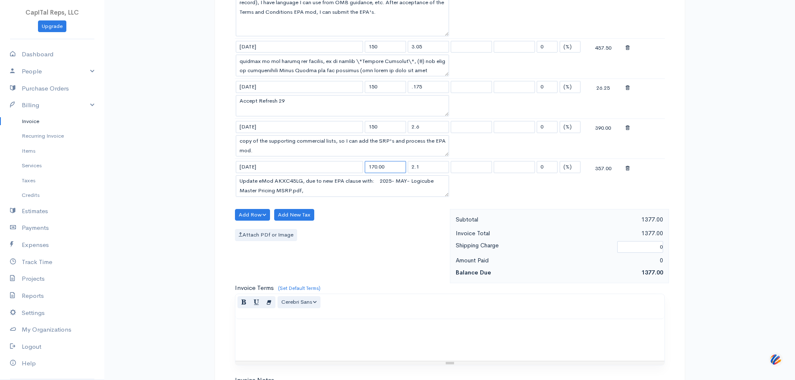
drag, startPoint x: 394, startPoint y: 262, endPoint x: 359, endPoint y: 264, distance: 35.6
click at [359, 175] on tr "[DATE] 170.00 2.1 0 (%) Flat 357.00" at bounding box center [450, 167] width 430 height 16
type input "150"
drag, startPoint x: 404, startPoint y: 290, endPoint x: 242, endPoint y: 274, distance: 163.2
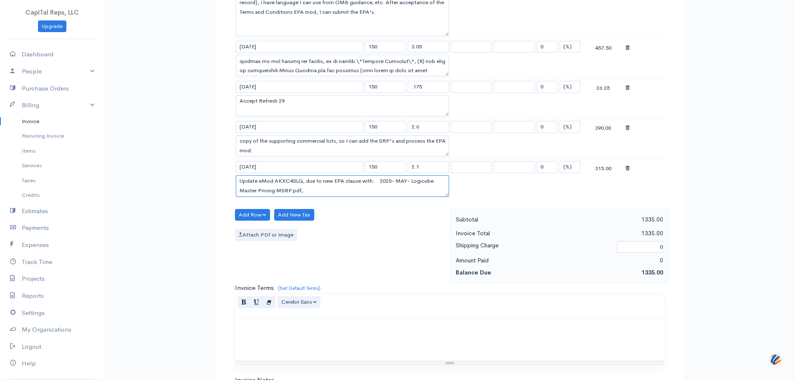
click at [242, 197] on textarea "Update eMod AKXC45LG, due to new EPA clause with: 2025- MAY- Logicube Master Pr…" at bounding box center [342, 186] width 213 height 22
type textarea "PF_C_202508272025_739860_47QTCA21D009Z_1_1.xlsx, Logicube GSA MAS Checklist for…"
drag, startPoint x: 448, startPoint y: 297, endPoint x: 450, endPoint y: 305, distance: 8.2
click at [448, 312] on div "DRAFT To Ameritel Communications Corporation [STREET_ADDRESS][PERSON_NAME] [Cho…" at bounding box center [450, 49] width 471 height 1079
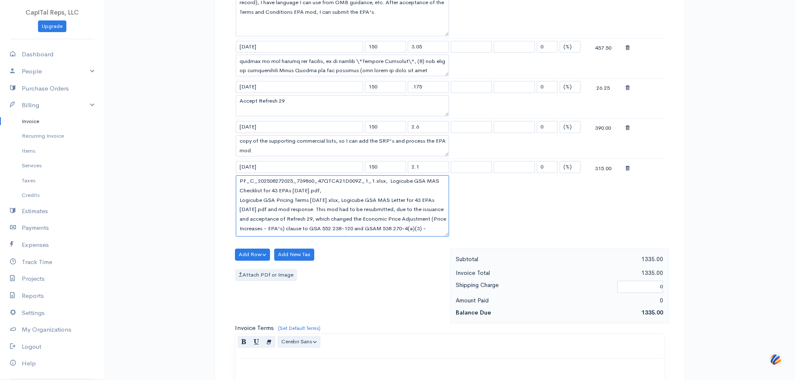
drag, startPoint x: 446, startPoint y: 293, endPoint x: 436, endPoint y: 314, distance: 23.2
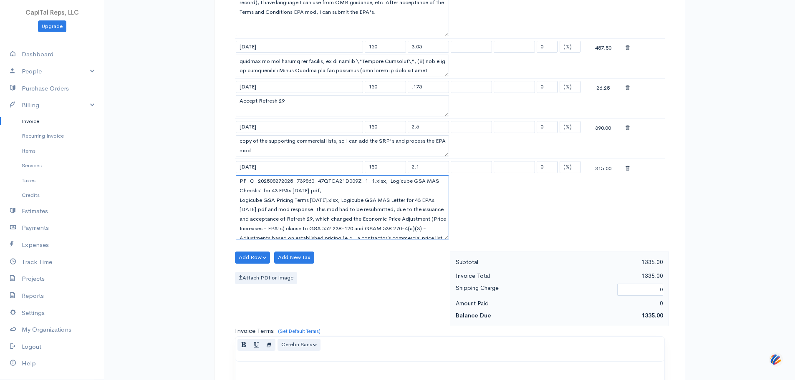
click at [428, 240] on textarea "PF_C_202508272025_739860_47QTCA21D009Z_1_1.xlsx, Logicube GSA MAS Checklist for…" at bounding box center [342, 207] width 213 height 64
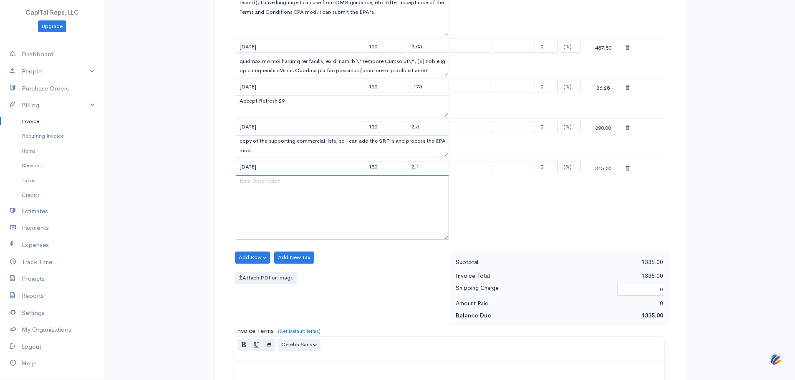
paste textarea "Visually search four Canon price lists for 30 EPA items, as well as exporting e…"
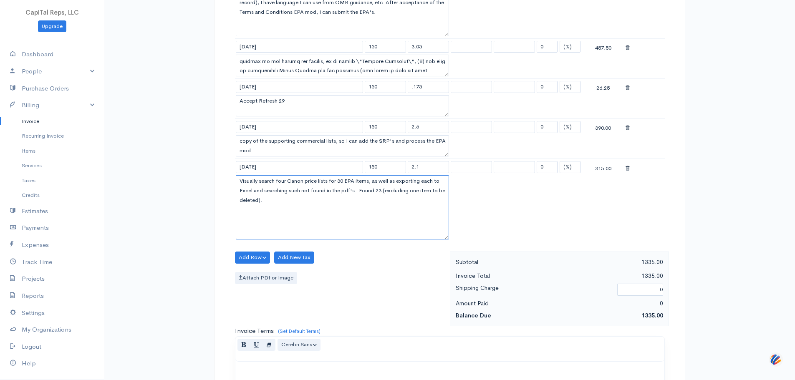
scroll to position [724, 0]
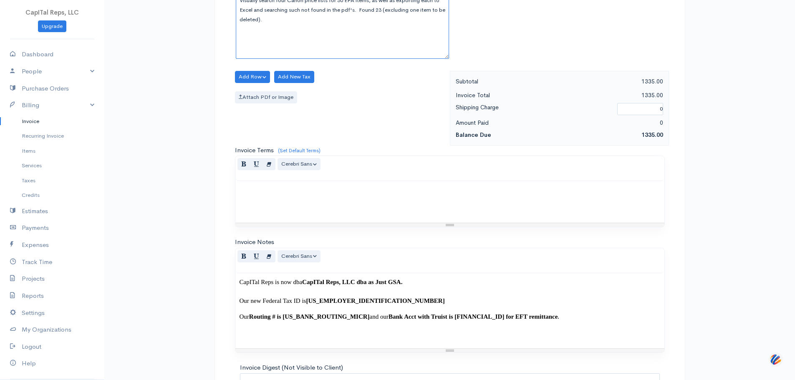
drag, startPoint x: 374, startPoint y: 109, endPoint x: 367, endPoint y: 109, distance: 6.7
click at [362, 59] on textarea "Visually search four Canon price lists for 30 EPA items, as well as exporting e…" at bounding box center [342, 27] width 213 height 64
type textarea "Visually search four Canon price lists for 30 EPA items, as well as exporting e…"
click at [262, 83] on button "Add Row" at bounding box center [252, 77] width 35 height 12
click at [265, 104] on link "Add Item Row" at bounding box center [268, 96] width 66 height 15
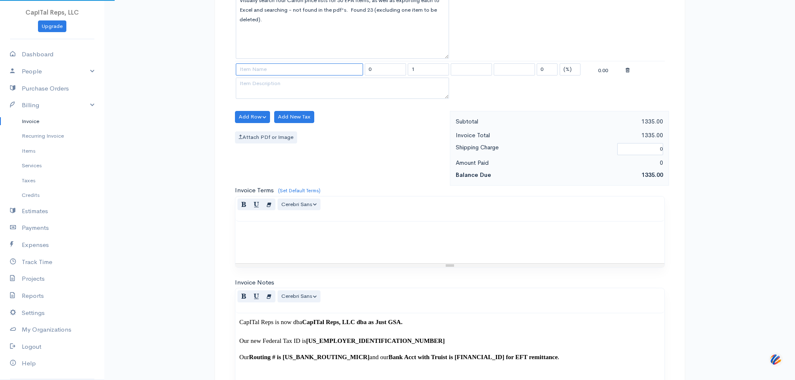
click at [268, 76] on input at bounding box center [299, 69] width 127 height 12
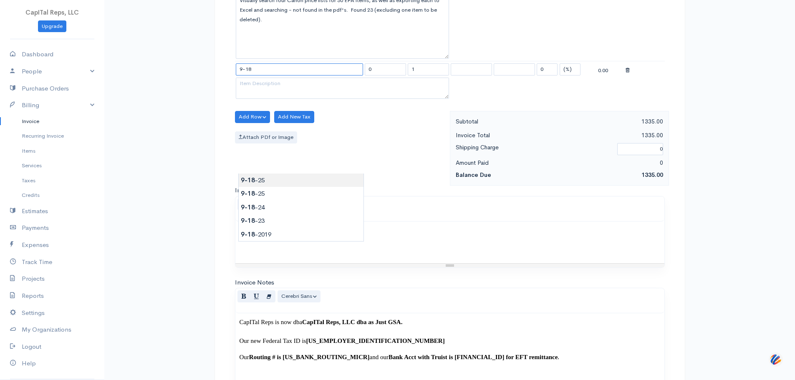
type input "[DATE]"
type input "150.00"
drag, startPoint x: 385, startPoint y: 187, endPoint x: 205, endPoint y: 183, distance: 180.0
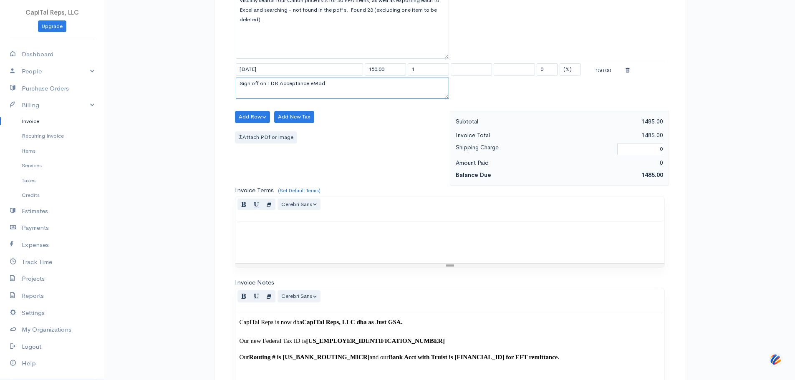
paste textarea "Prep and submit new Economic Price Adjustment Clause documents via eMod F7QNHPP…"
type textarea "Prep and submit new Economic Price Adjustment Clause documents via eMod F7QNHPP…"
drag, startPoint x: 424, startPoint y: 171, endPoint x: 404, endPoint y: 172, distance: 20.1
click at [404, 78] on tr "[DATE] 150.00 1 0 (%) Flat 150.00" at bounding box center [450, 69] width 430 height 16
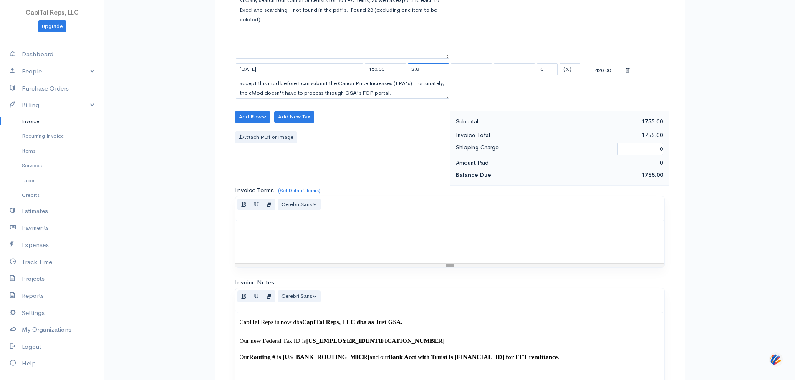
type input "2.8"
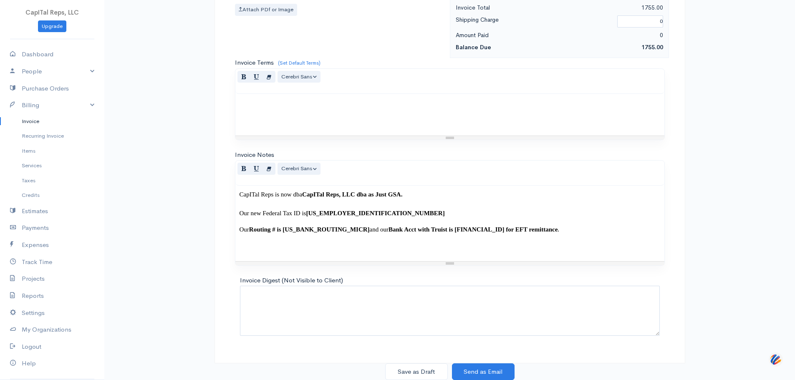
scroll to position [1005, 0]
click at [427, 364] on button "Save as Draft" at bounding box center [416, 372] width 63 height 17
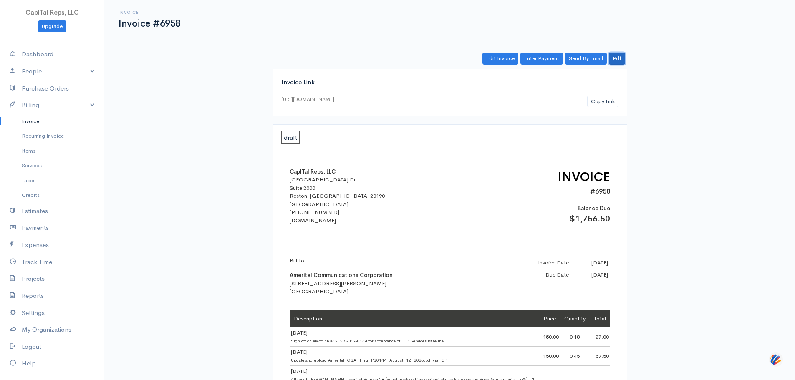
click at [615, 65] on link "Pdf" at bounding box center [617, 59] width 16 height 12
